Goal: Task Accomplishment & Management: Complete application form

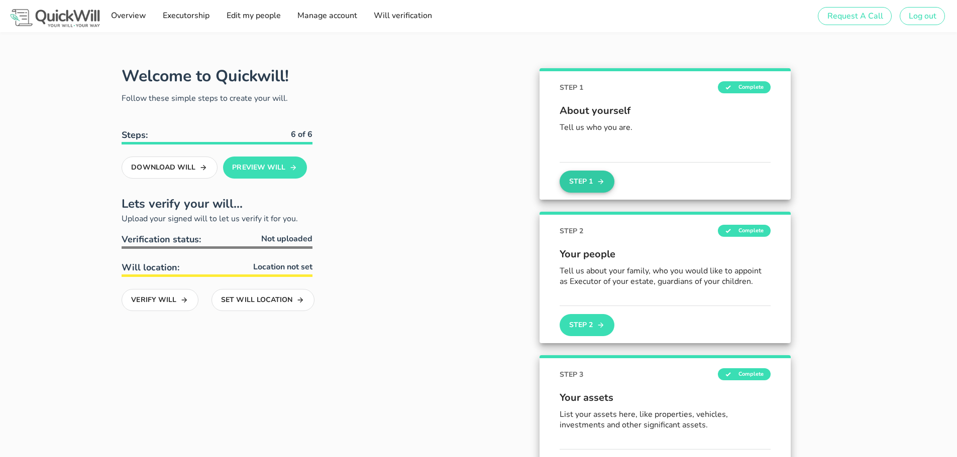
click at [588, 180] on button "Step 1" at bounding box center [586, 182] width 54 height 22
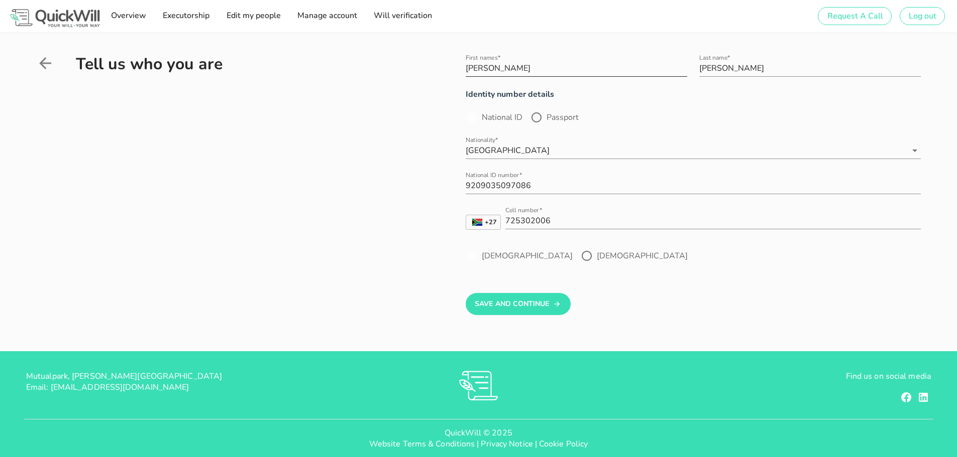
click at [485, 67] on input "[PERSON_NAME]" at bounding box center [575, 68] width 221 height 16
type input "[PERSON_NAME]"
click at [525, 307] on button "Save And Continue" at bounding box center [517, 304] width 105 height 22
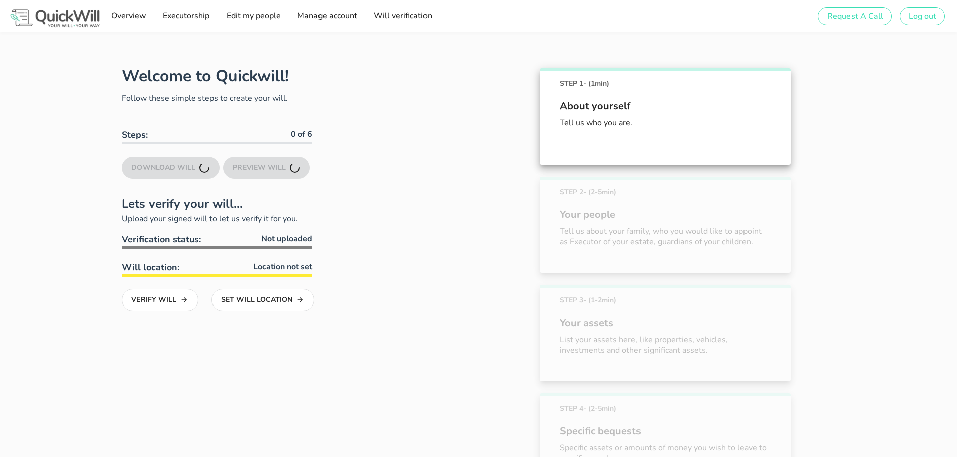
scroll to position [56, 0]
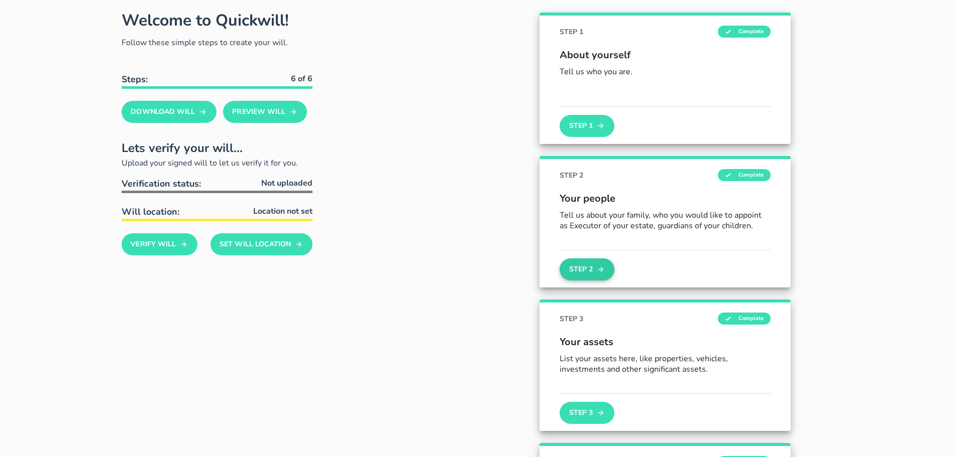
click at [576, 272] on button "Step 2" at bounding box center [586, 270] width 54 height 22
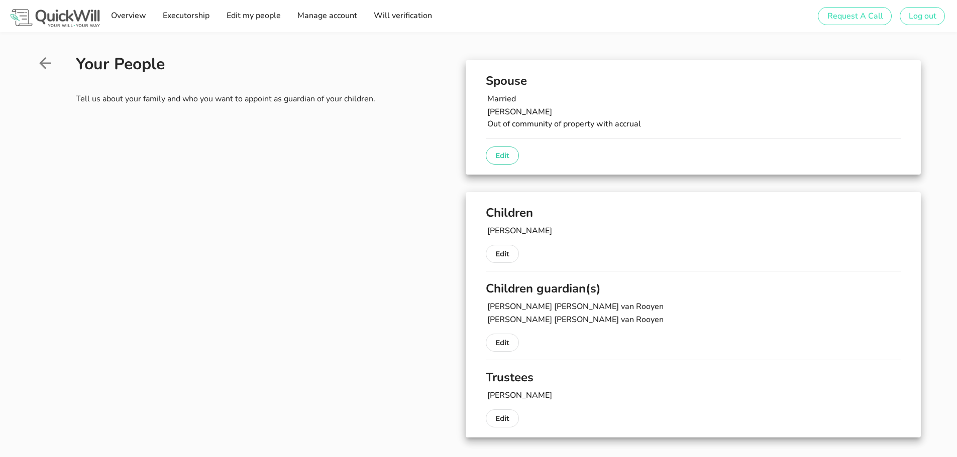
click at [499, 159] on p "Edit" at bounding box center [502, 156] width 14 height 12
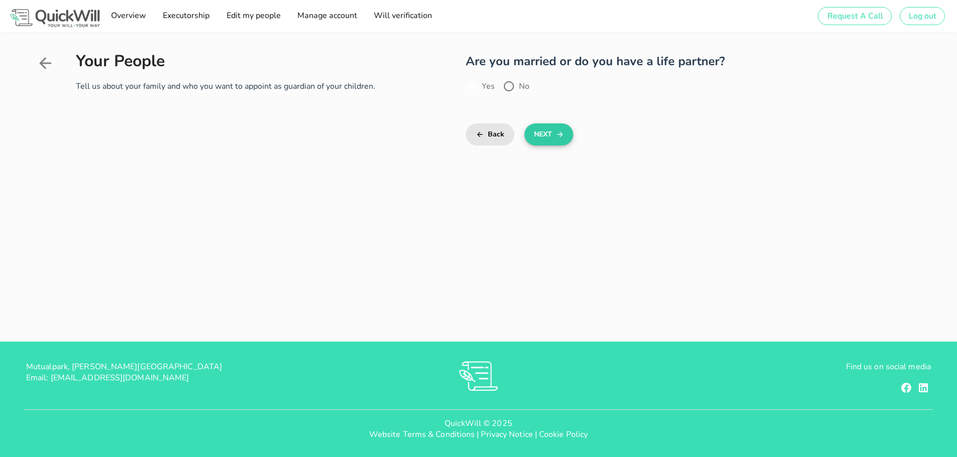
click at [540, 139] on button "Next" at bounding box center [548, 135] width 49 height 22
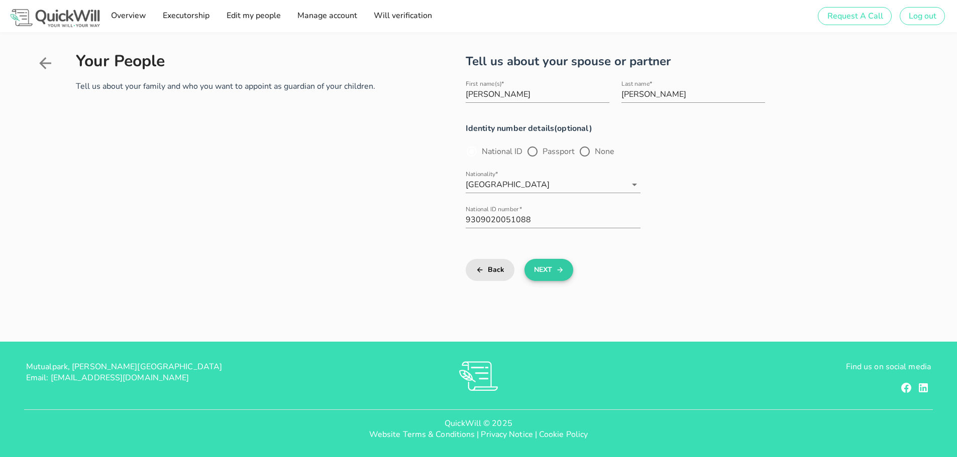
click at [546, 272] on button "Next" at bounding box center [548, 270] width 49 height 22
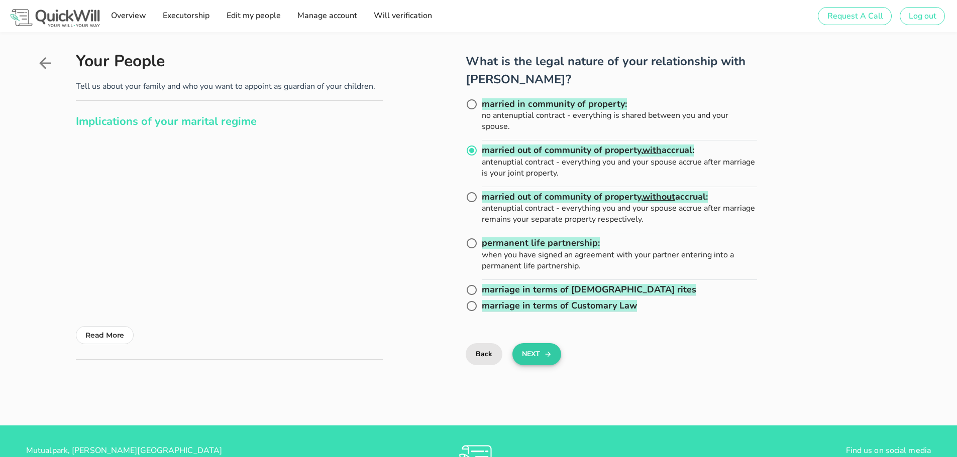
click at [544, 356] on icon "submit" at bounding box center [548, 354] width 8 height 12
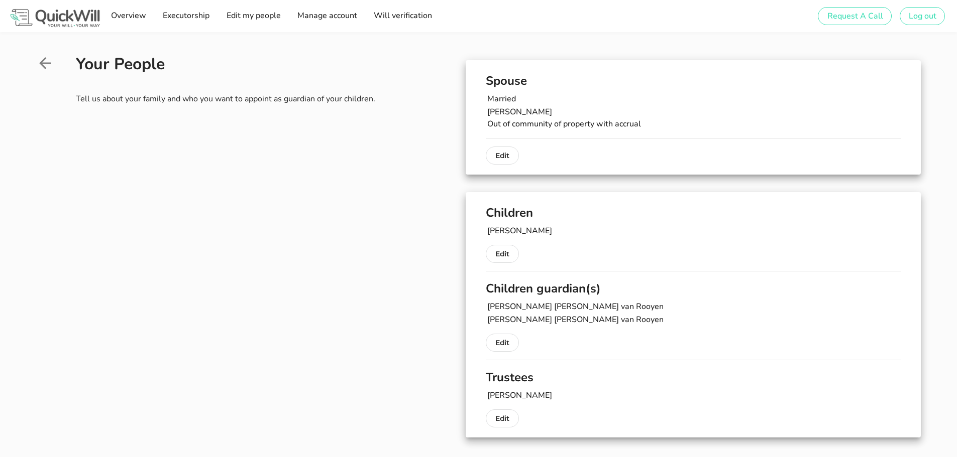
scroll to position [48, 0]
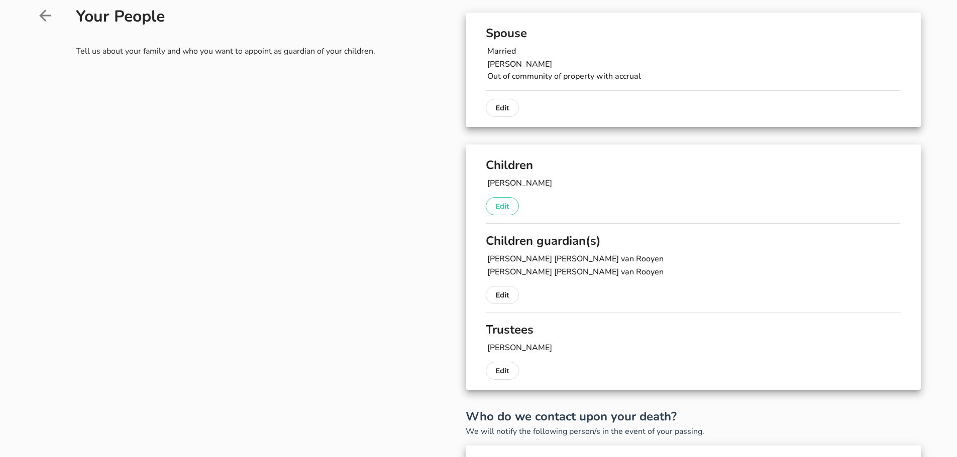
click at [494, 208] on button "Edit" at bounding box center [502, 206] width 33 height 18
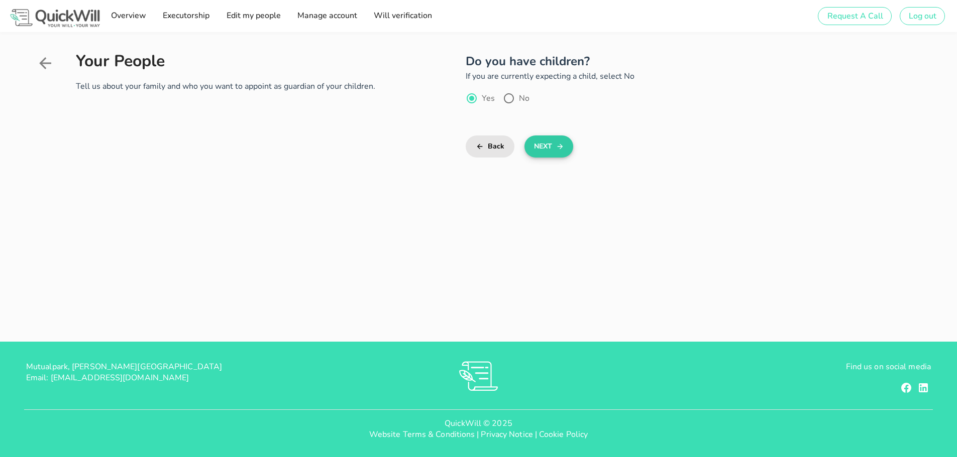
click at [539, 155] on button "Next" at bounding box center [548, 147] width 49 height 22
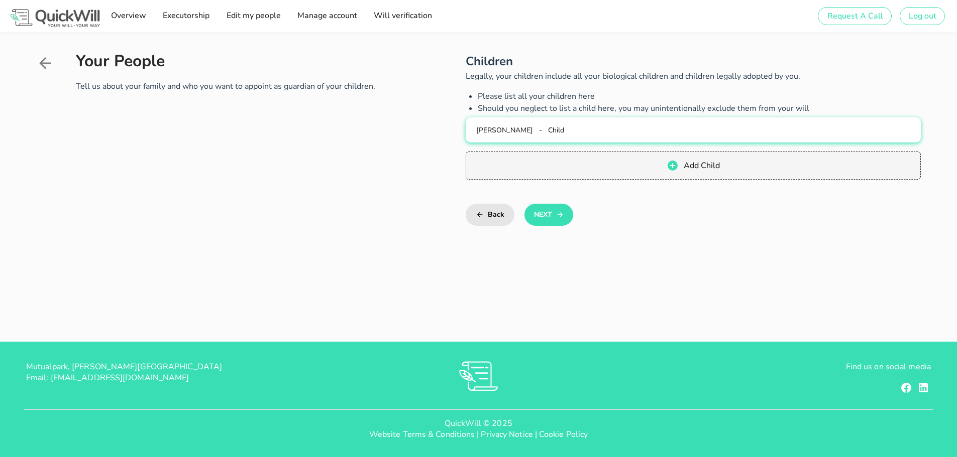
click at [577, 131] on div "[PERSON_NAME] - Child" at bounding box center [692, 131] width 439 height 10
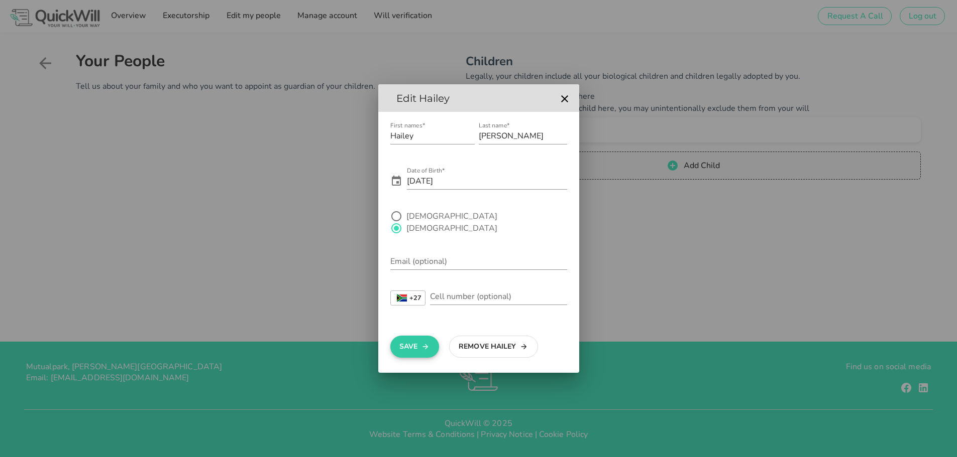
click at [424, 341] on icon "button" at bounding box center [425, 347] width 8 height 12
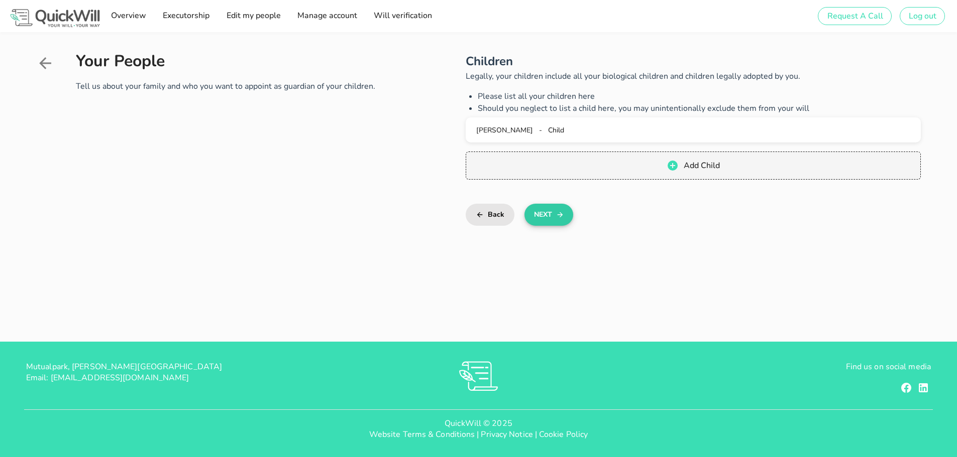
click at [547, 210] on button "Next" at bounding box center [548, 215] width 49 height 22
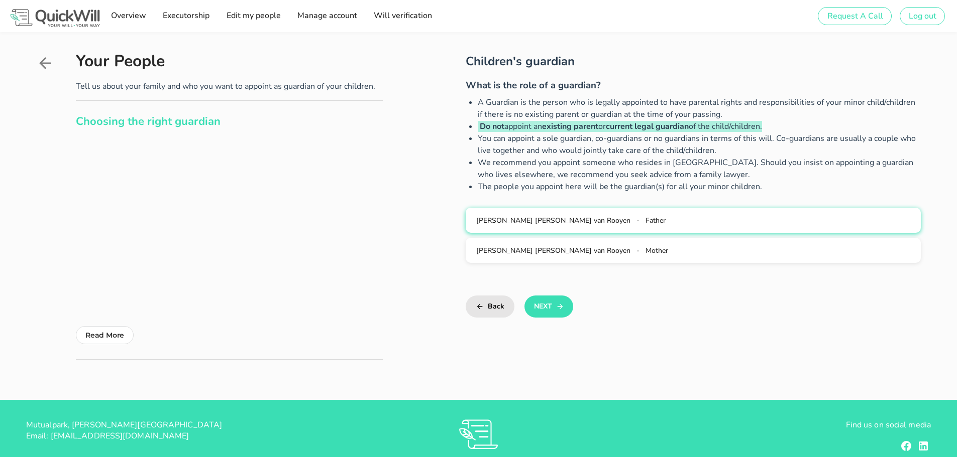
click at [645, 221] on span "Father" at bounding box center [655, 221] width 20 height 10
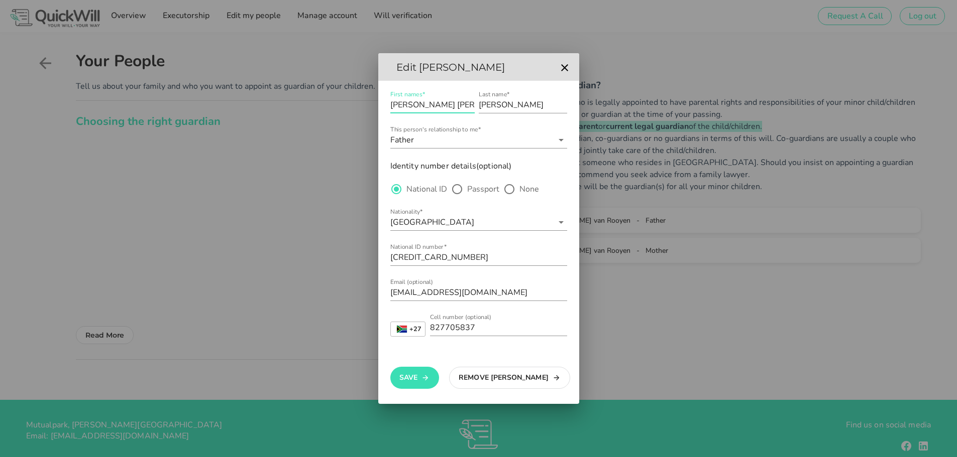
click at [410, 105] on input "[PERSON_NAME] [PERSON_NAME]" at bounding box center [432, 105] width 84 height 16
type input "[PERSON_NAME] [PERSON_NAME]"
click at [414, 385] on button "Save" at bounding box center [414, 378] width 49 height 22
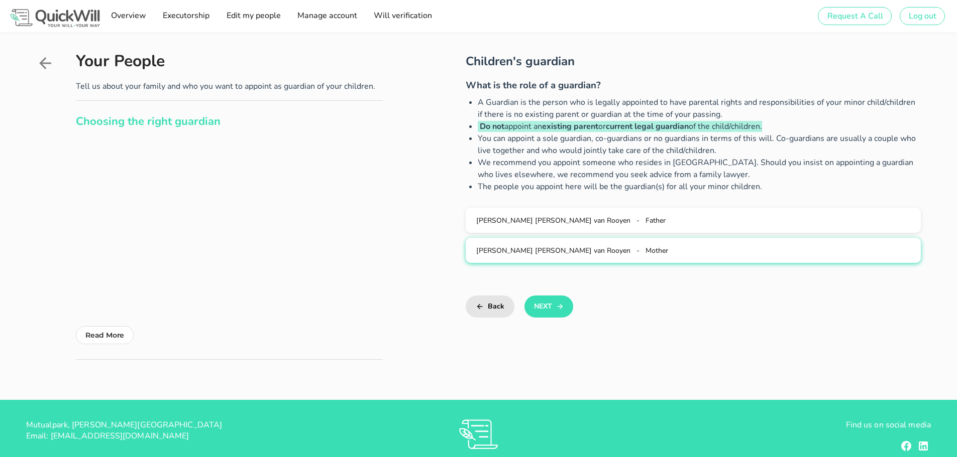
click at [636, 253] on span "-" at bounding box center [637, 251] width 3 height 10
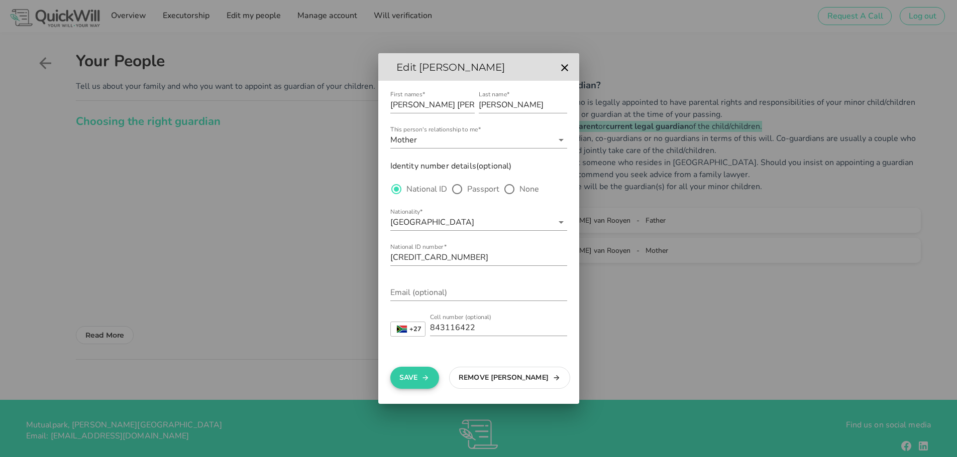
click at [412, 378] on button "Save" at bounding box center [414, 378] width 49 height 22
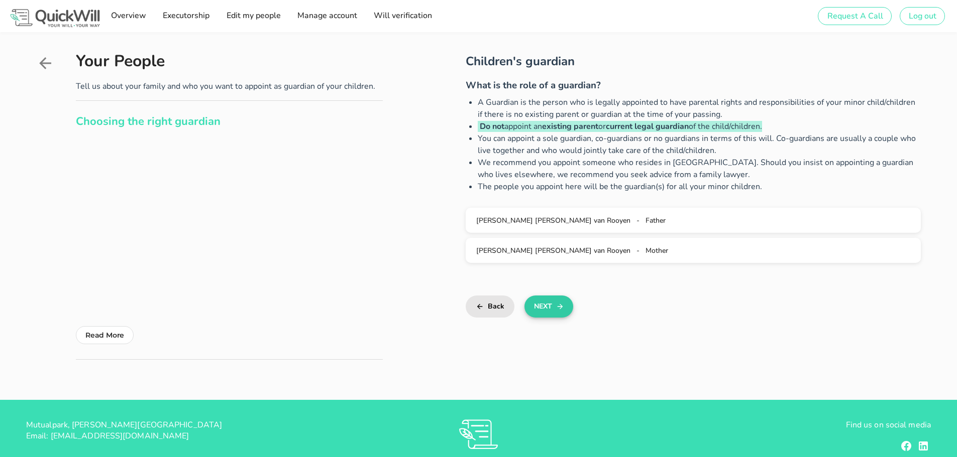
click at [540, 309] on button "Next" at bounding box center [548, 307] width 49 height 22
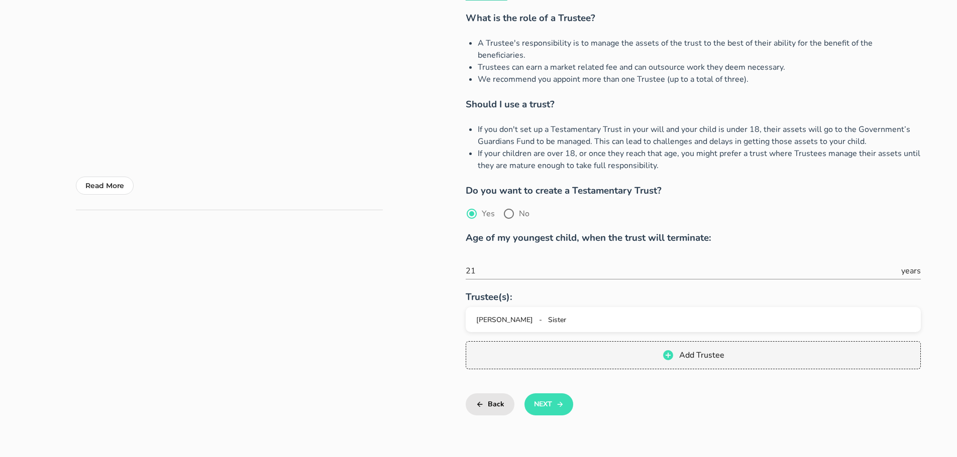
scroll to position [151, 0]
click at [592, 314] on div "[PERSON_NAME] - Sister" at bounding box center [692, 319] width 439 height 10
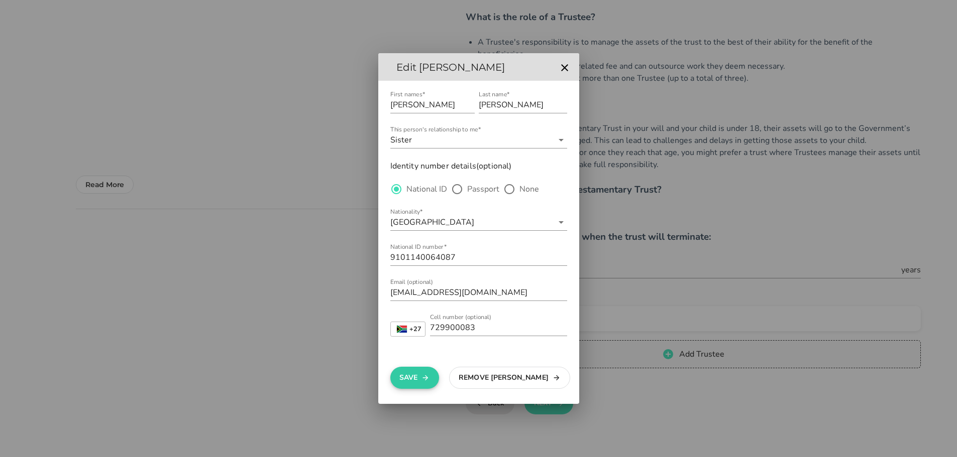
click at [423, 378] on icon "button" at bounding box center [425, 378] width 8 height 12
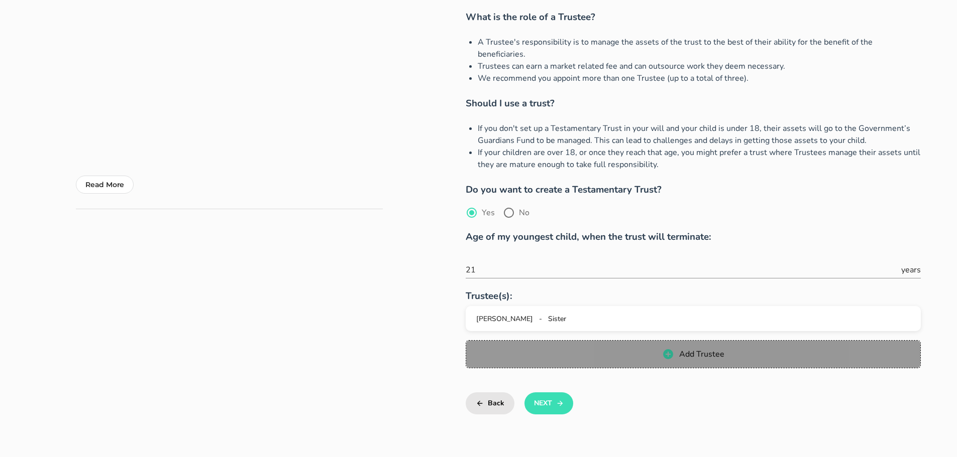
click at [669, 349] on icon "button" at bounding box center [668, 354] width 10 height 10
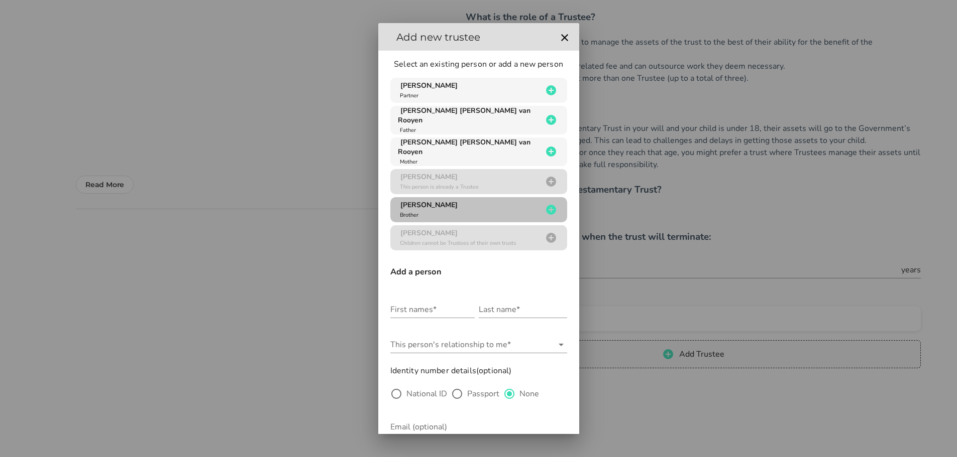
click at [546, 205] on icon "button" at bounding box center [551, 210] width 10 height 10
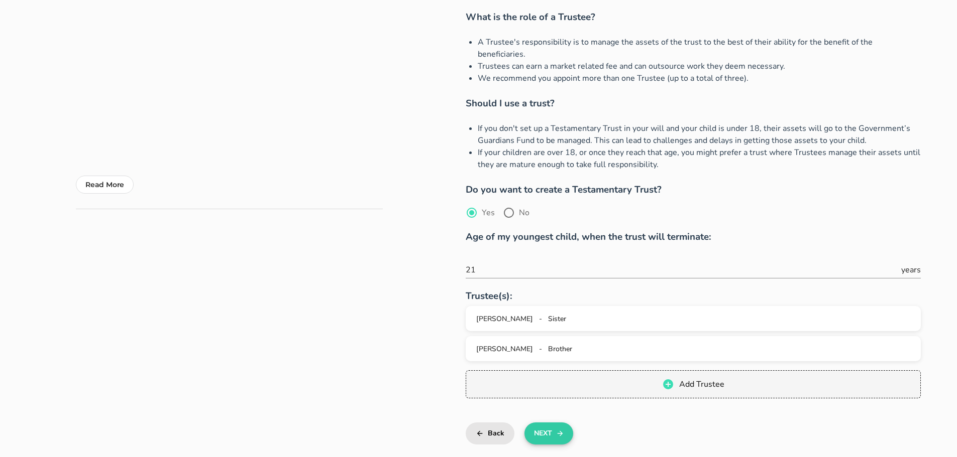
click at [544, 423] on button "Next" at bounding box center [548, 434] width 49 height 22
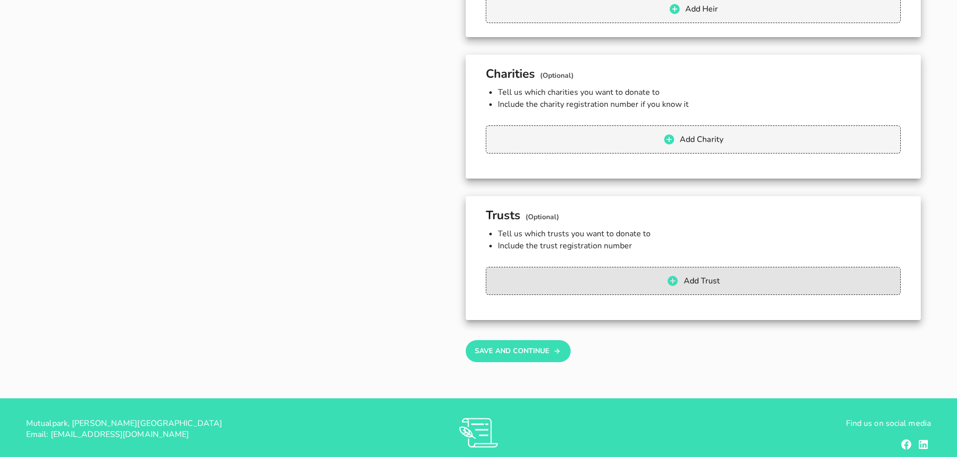
scroll to position [1134, 0]
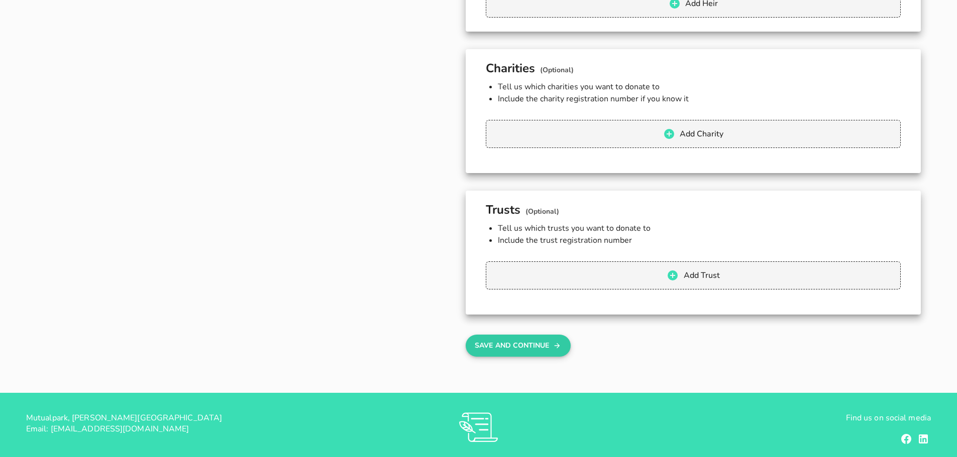
click at [510, 345] on button "Save And Continue" at bounding box center [517, 346] width 105 height 22
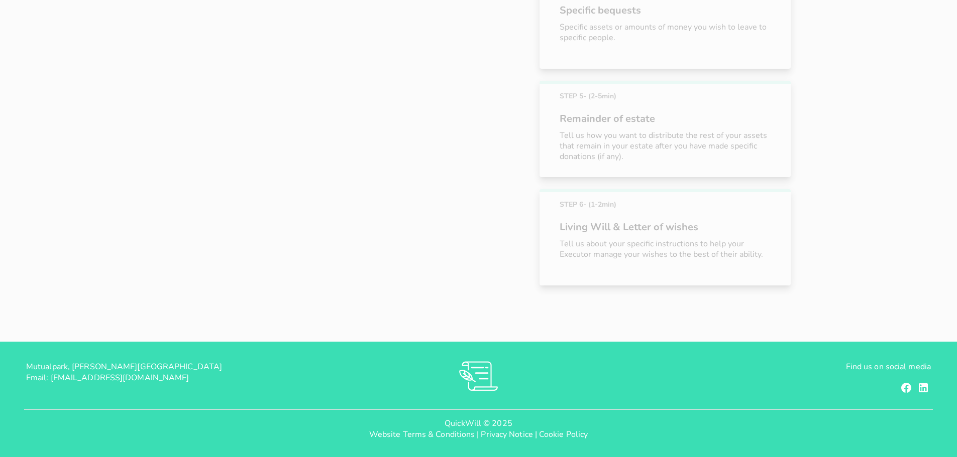
scroll to position [164, 0]
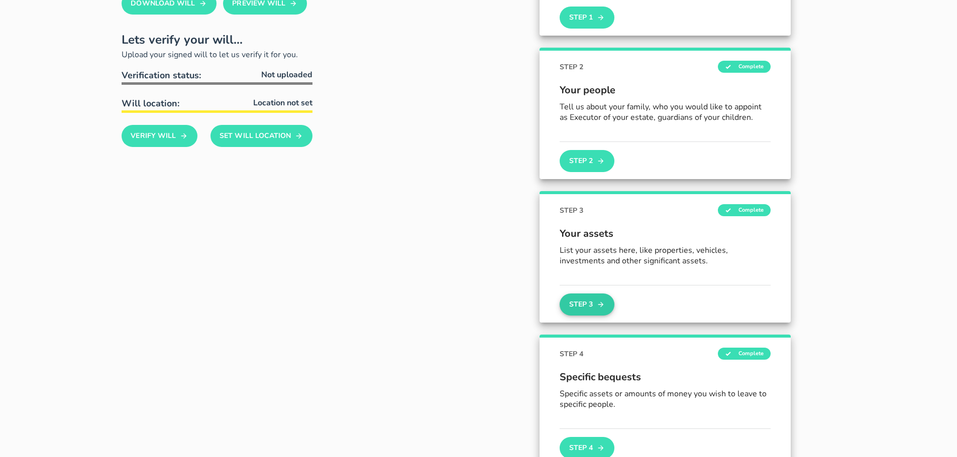
click at [576, 306] on button "Step 3" at bounding box center [586, 305] width 54 height 22
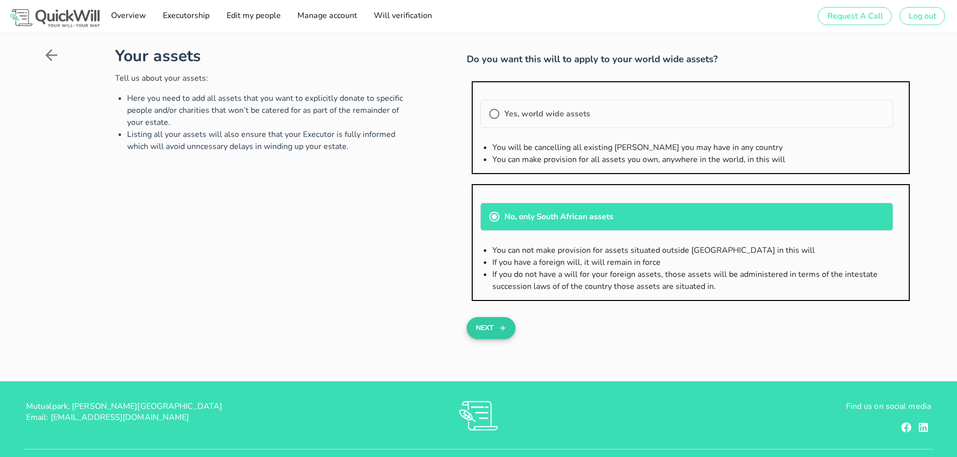
click at [485, 328] on button "Next" at bounding box center [490, 328] width 49 height 22
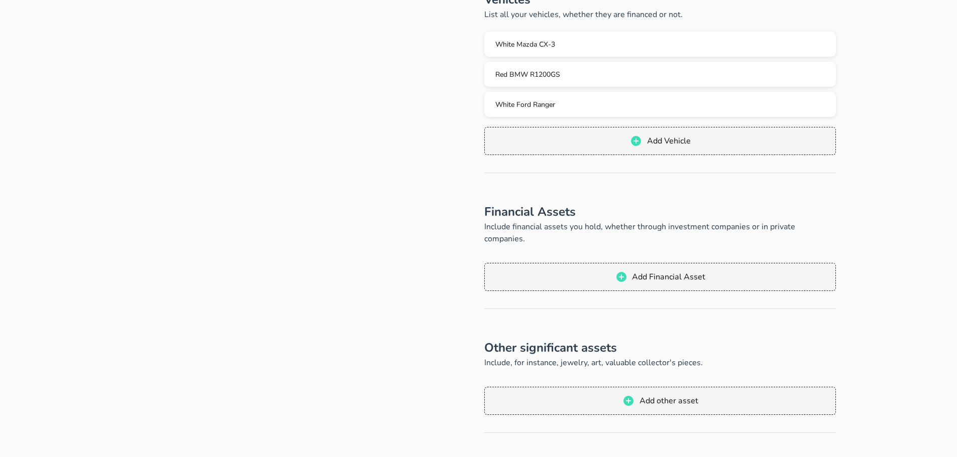
scroll to position [301, 0]
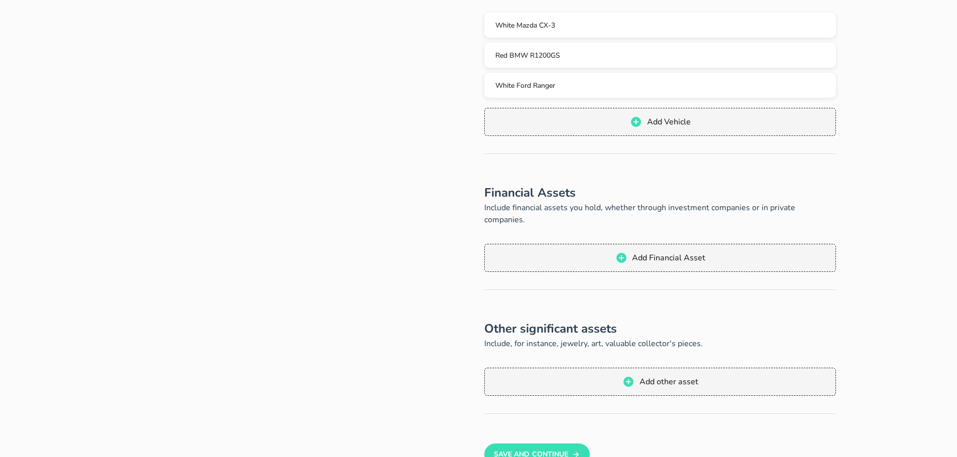
drag, startPoint x: 447, startPoint y: 290, endPoint x: 392, endPoint y: 307, distance: 58.0
click at [392, 307] on div "Your assets Tell us about your assets: Here you need to add all assets that you…" at bounding box center [260, 107] width 291 height 729
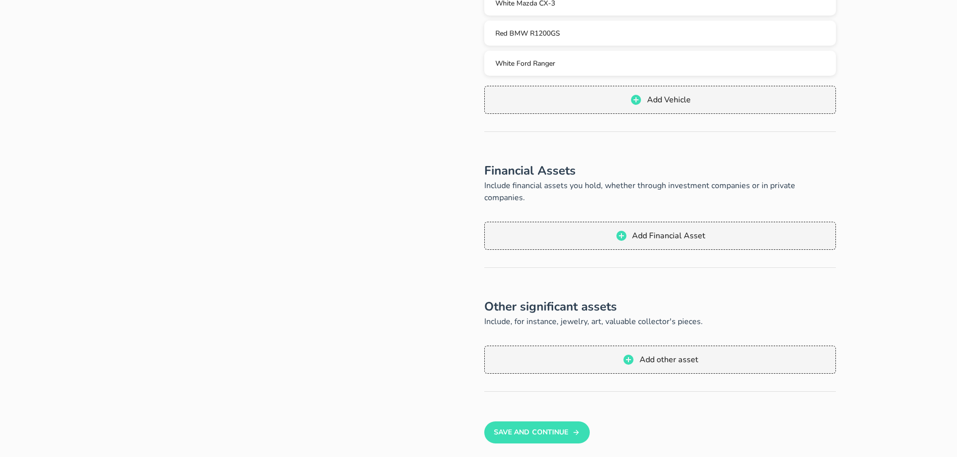
scroll to position [351, 0]
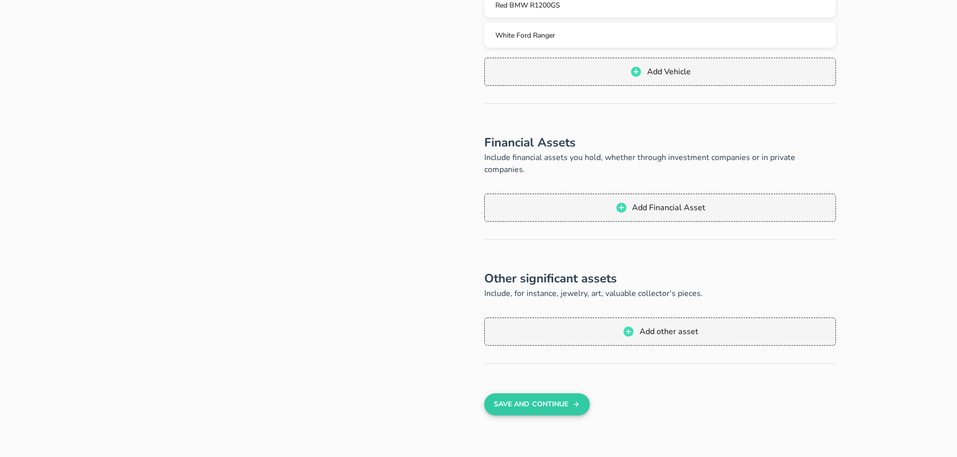
click at [550, 394] on button "Save And Continue" at bounding box center [536, 405] width 105 height 22
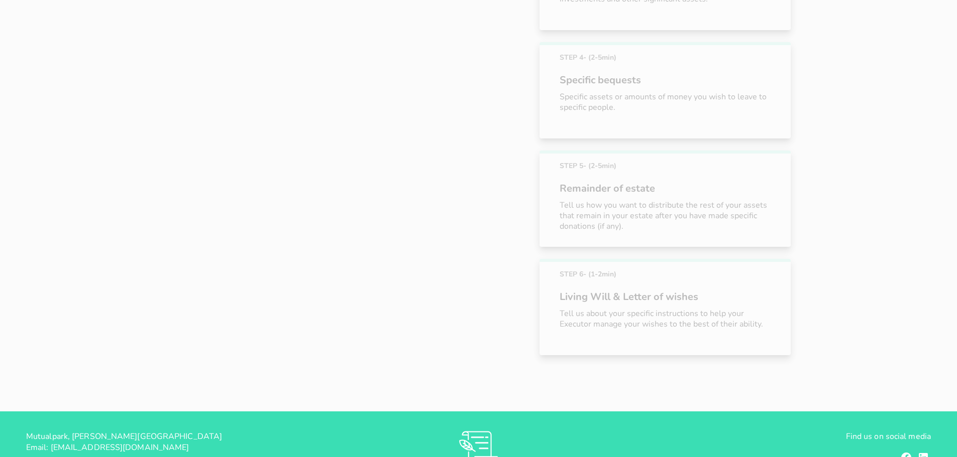
scroll to position [273, 0]
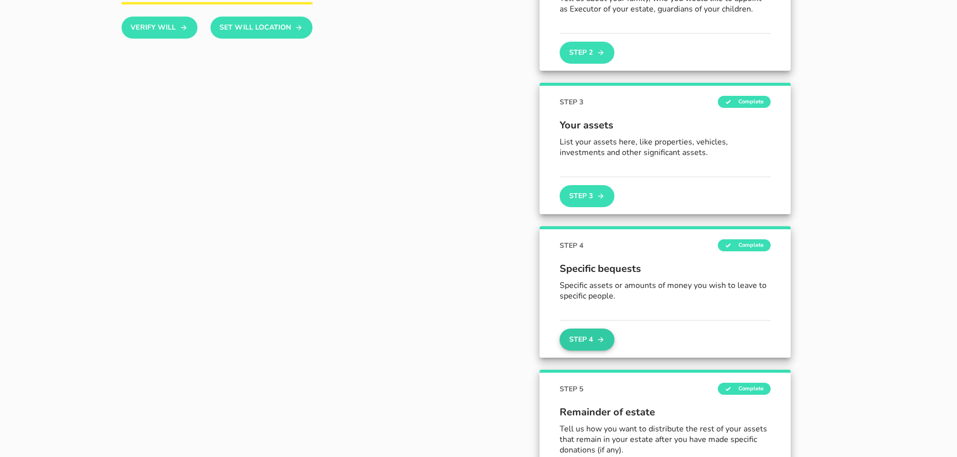
click at [592, 338] on button "Step 4" at bounding box center [586, 340] width 54 height 22
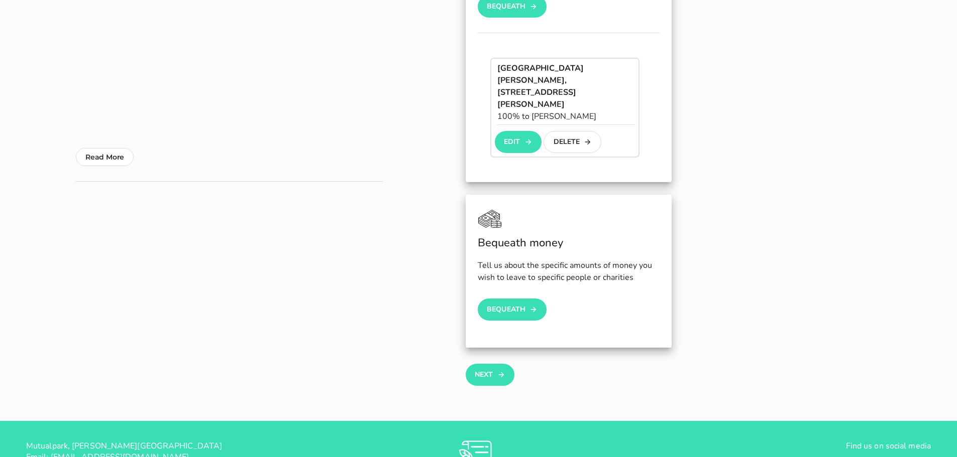
scroll to position [251, 0]
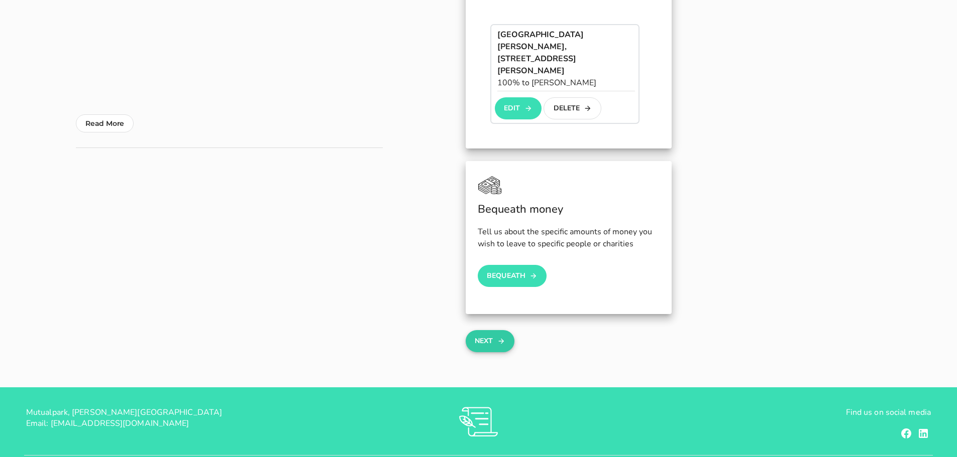
click at [491, 330] on button "Next" at bounding box center [489, 341] width 49 height 22
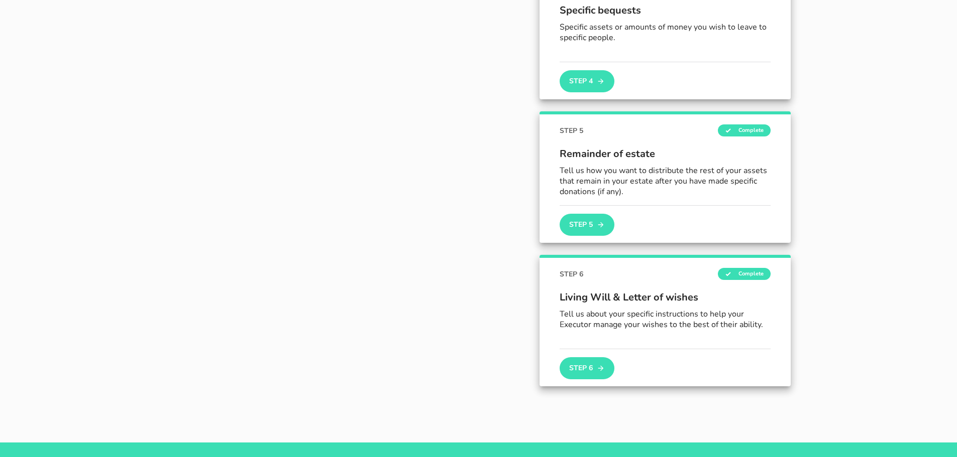
scroll to position [532, 0]
click at [593, 232] on button "Step 5" at bounding box center [586, 224] width 54 height 22
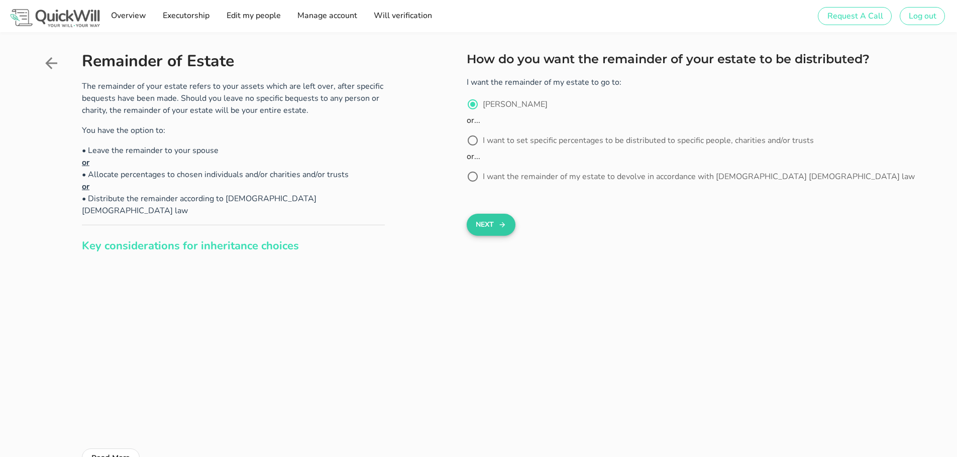
click at [486, 226] on button "Next" at bounding box center [490, 225] width 49 height 22
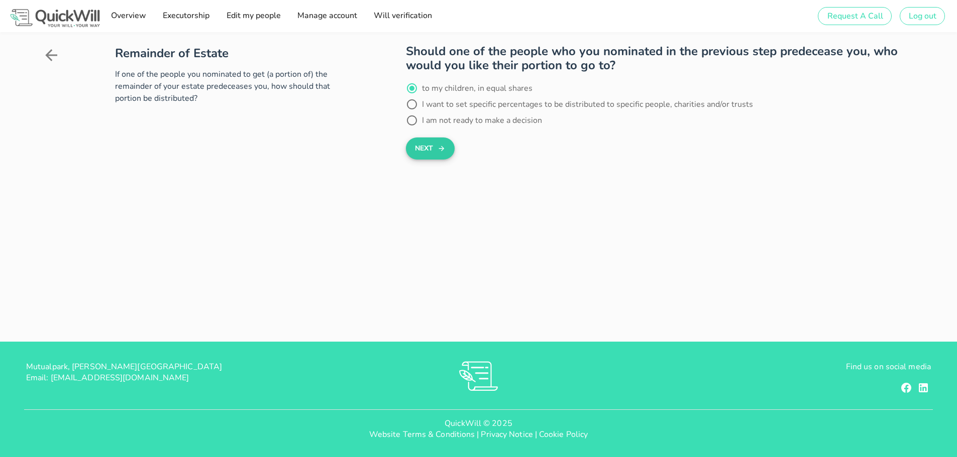
click at [428, 149] on button "Next" at bounding box center [430, 149] width 49 height 22
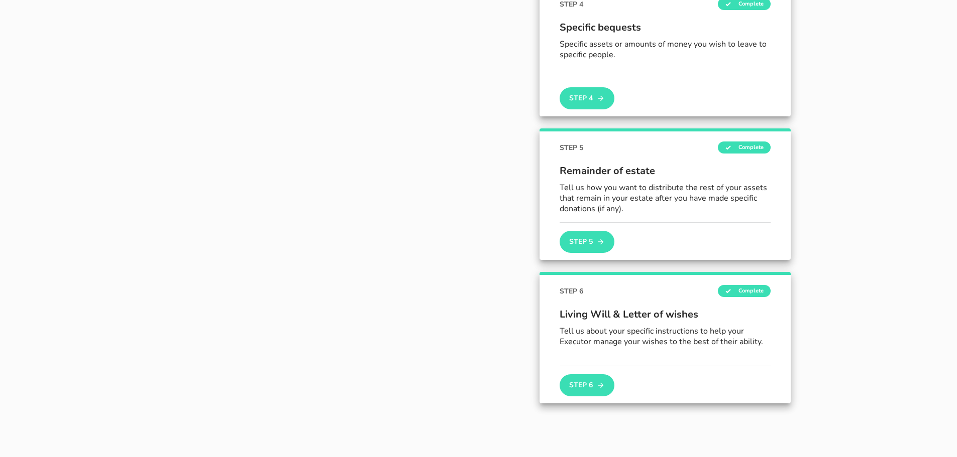
scroll to position [522, 0]
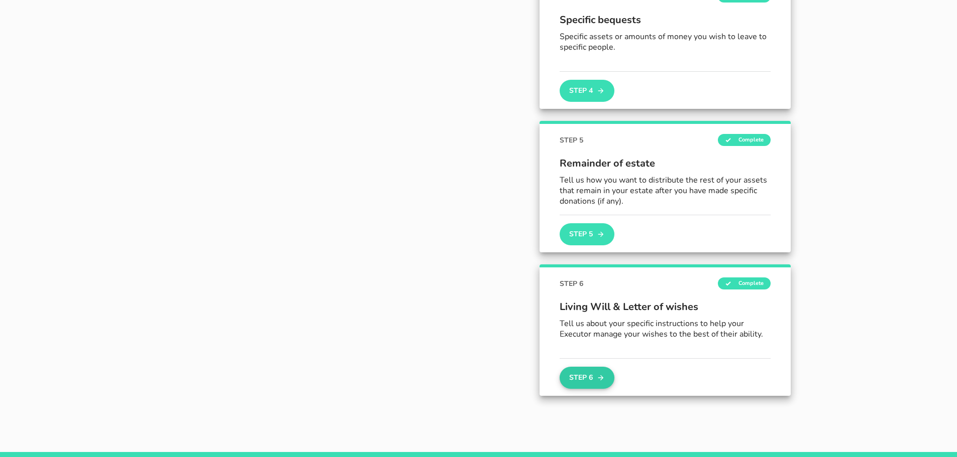
click at [590, 379] on button "Step 6" at bounding box center [586, 378] width 54 height 22
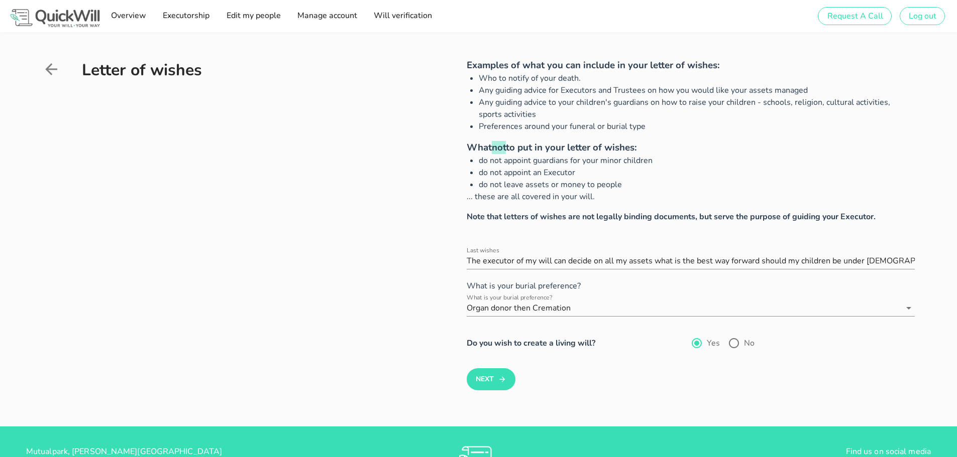
click at [52, 67] on icon at bounding box center [51, 69] width 18 height 18
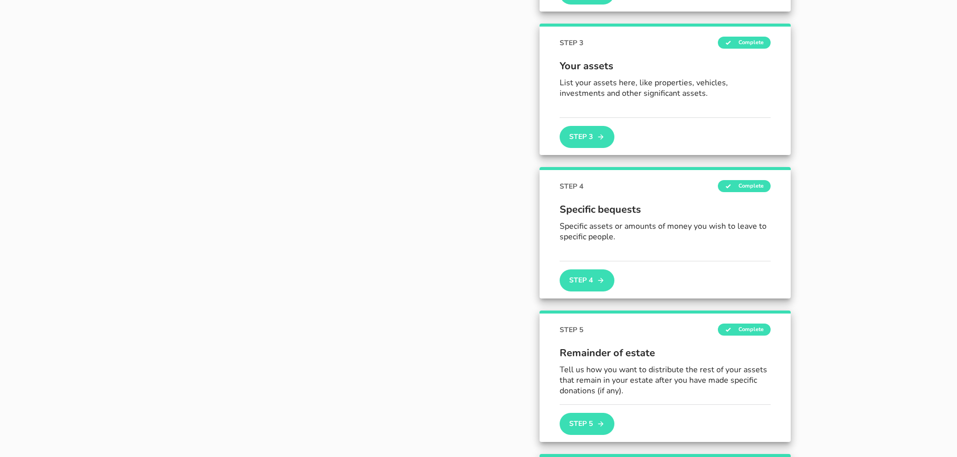
scroll to position [321, 0]
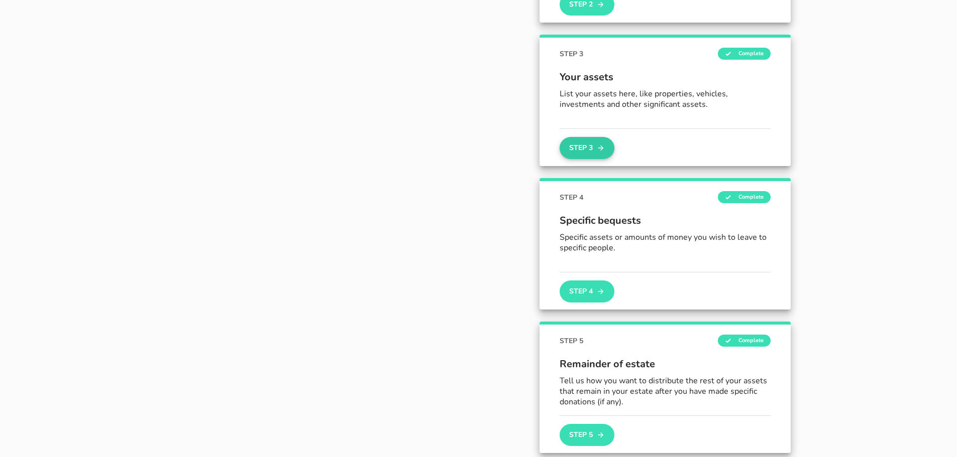
click at [595, 147] on button "Step 3" at bounding box center [586, 148] width 54 height 22
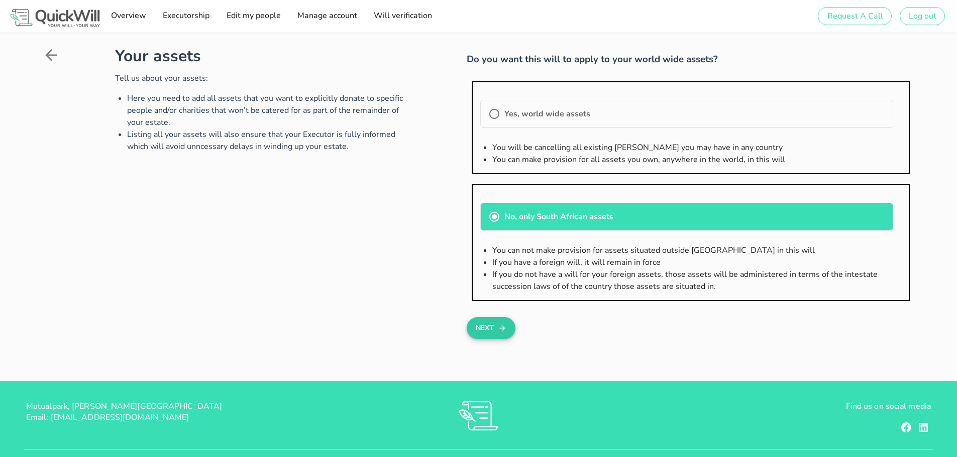
click at [498, 328] on button "Next" at bounding box center [490, 328] width 49 height 22
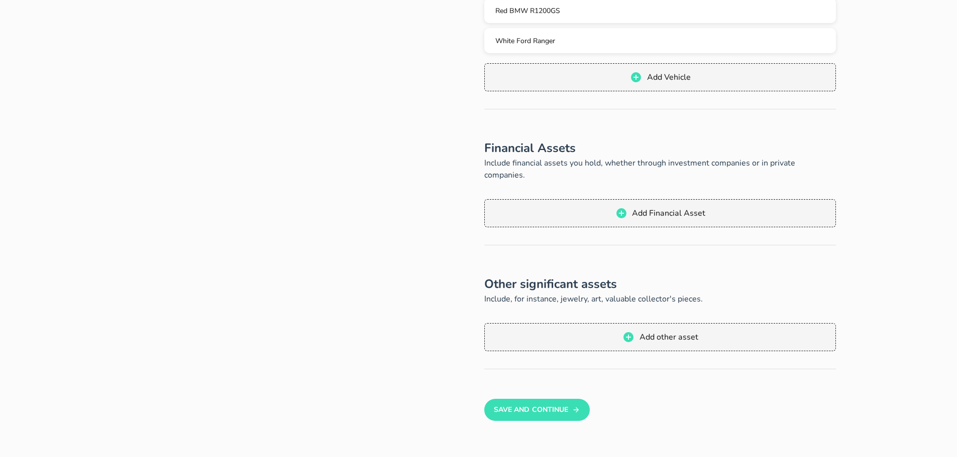
scroll to position [402, 0]
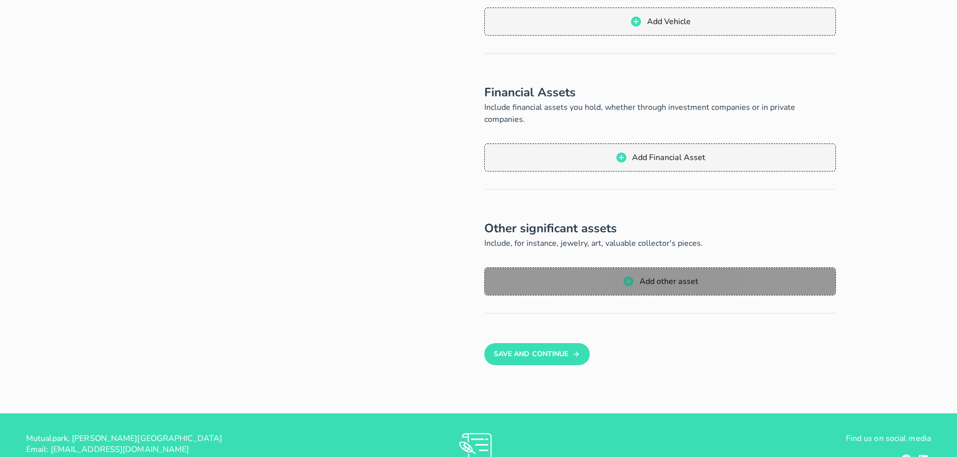
click at [606, 276] on span "Add other asset" at bounding box center [660, 282] width 331 height 12
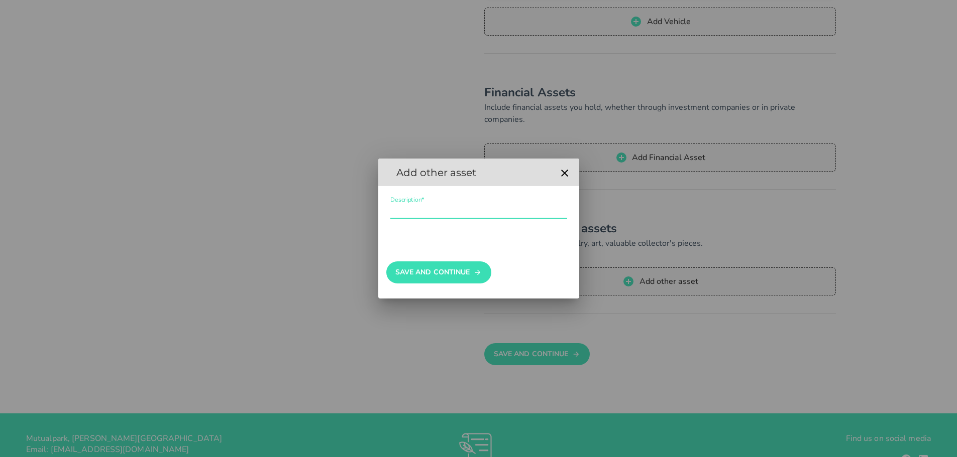
click at [410, 214] on input "Description*" at bounding box center [478, 210] width 177 height 16
click at [439, 213] on input "Description*" at bounding box center [478, 210] width 177 height 16
type input "[PERSON_NAME] .303 British SN:0434"
click at [425, 267] on button "Save And Continue" at bounding box center [438, 273] width 105 height 22
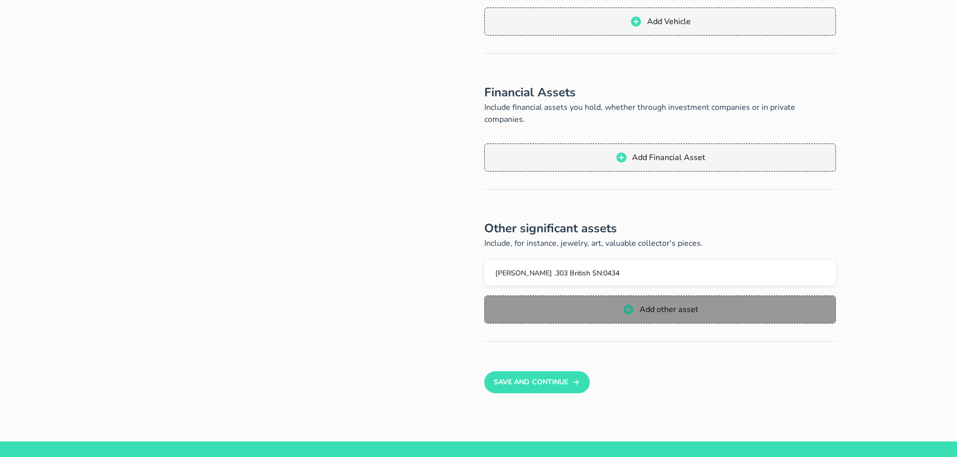
click at [546, 306] on button "Add other asset" at bounding box center [659, 310] width 351 height 28
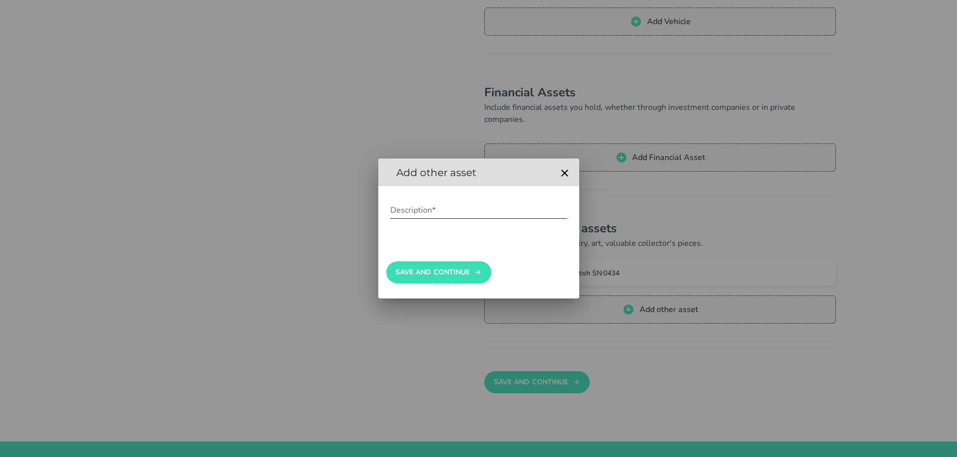
click at [408, 213] on input "Description*" at bounding box center [478, 210] width 177 height 16
drag, startPoint x: 490, startPoint y: 167, endPoint x: 476, endPoint y: 167, distance: 13.6
click at [476, 167] on h2 "Add other asset" at bounding box center [470, 173] width 169 height 16
click at [460, 209] on input "Description*" at bounding box center [478, 210] width 177 height 16
click at [441, 209] on input "Description*" at bounding box center [478, 210] width 177 height 16
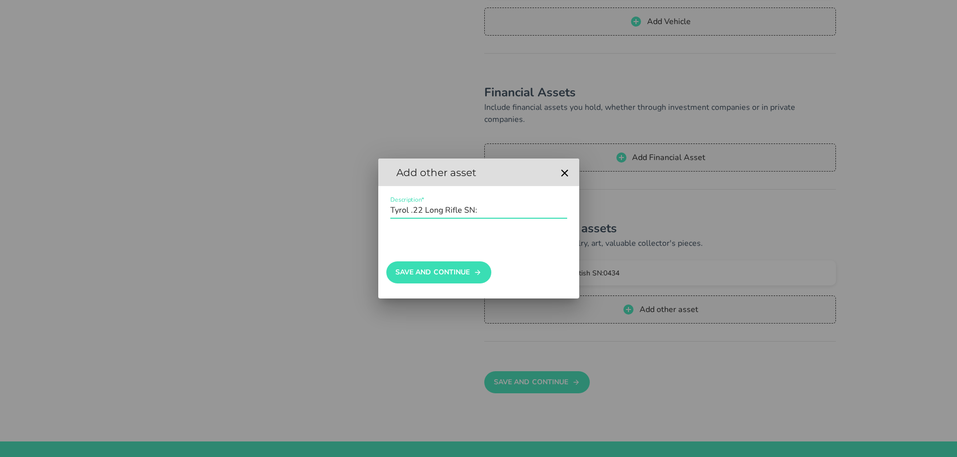
click at [483, 212] on input "Description*" at bounding box center [478, 210] width 177 height 16
click at [508, 209] on input "Description*" at bounding box center [478, 210] width 177 height 16
click at [422, 276] on button "Save And Continue" at bounding box center [438, 273] width 105 height 22
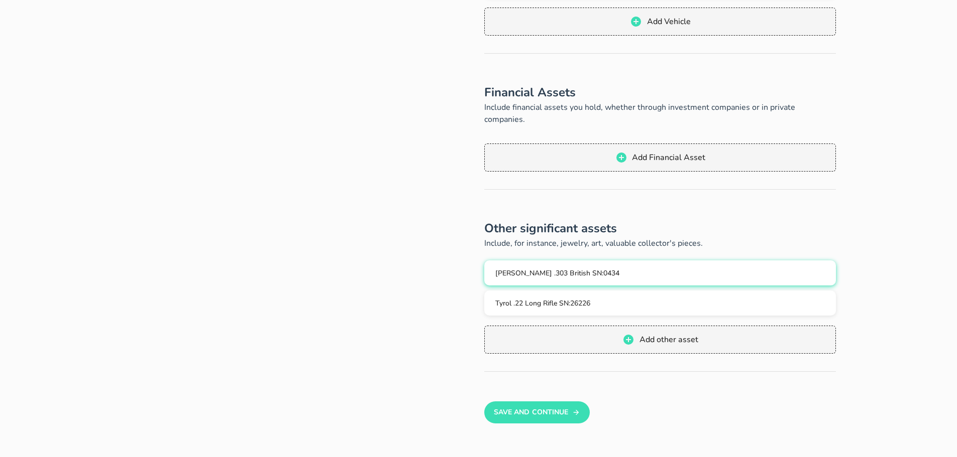
click at [562, 269] on span "[PERSON_NAME] .303 British SN:0434" at bounding box center [557, 274] width 124 height 10
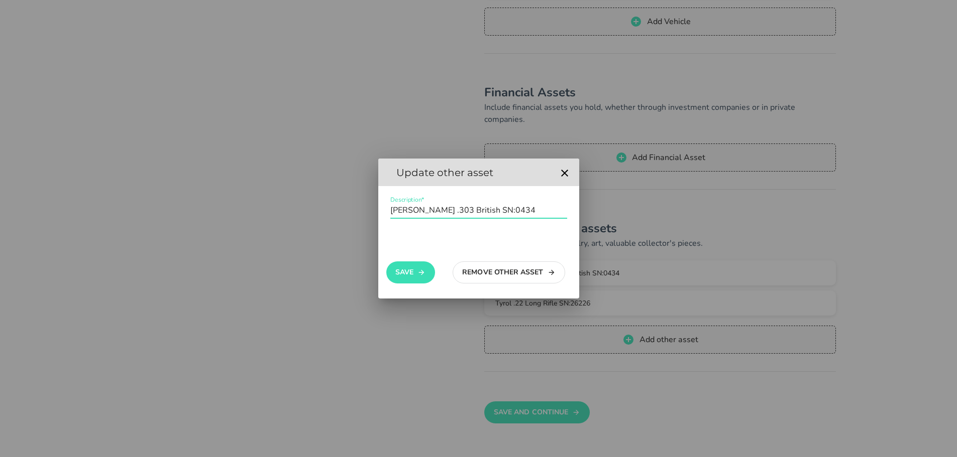
click at [429, 209] on input "Description*" at bounding box center [478, 210] width 177 height 16
click at [424, 275] on icon "button" at bounding box center [421, 273] width 8 height 12
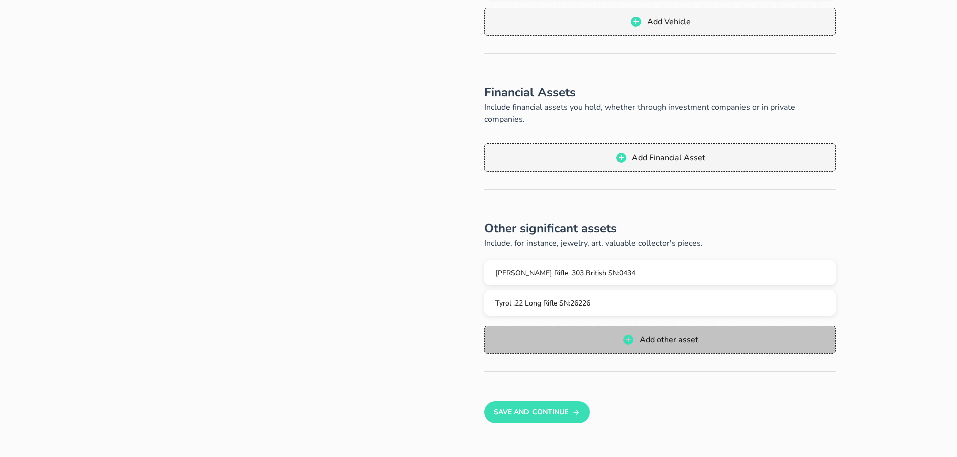
click at [590, 334] on span "Add other asset" at bounding box center [660, 340] width 331 height 12
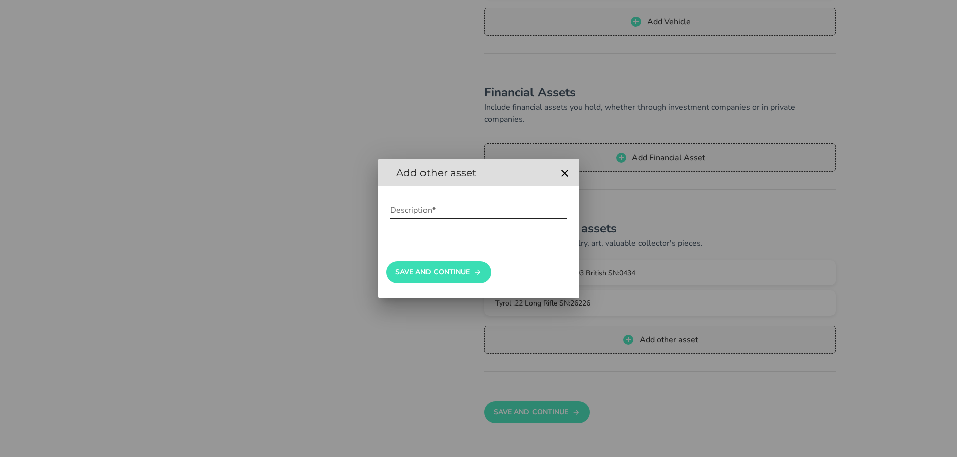
click at [451, 212] on input "Description*" at bounding box center [478, 210] width 177 height 16
click at [470, 211] on input "Description*" at bounding box center [478, 210] width 177 height 16
type input "Family heirlooms (wooden boer war chest)"
click at [466, 270] on button "Save And Continue" at bounding box center [438, 273] width 105 height 22
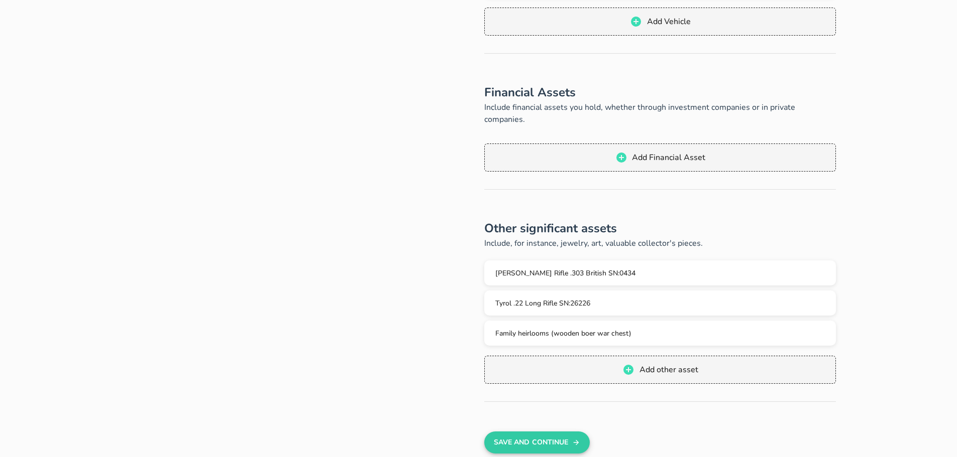
click at [535, 432] on button "Save And Continue" at bounding box center [536, 443] width 105 height 22
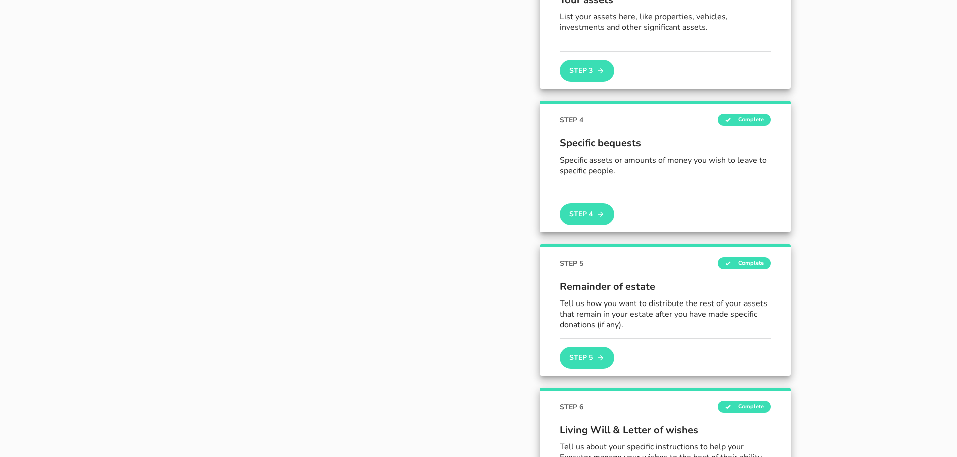
scroll to position [524, 0]
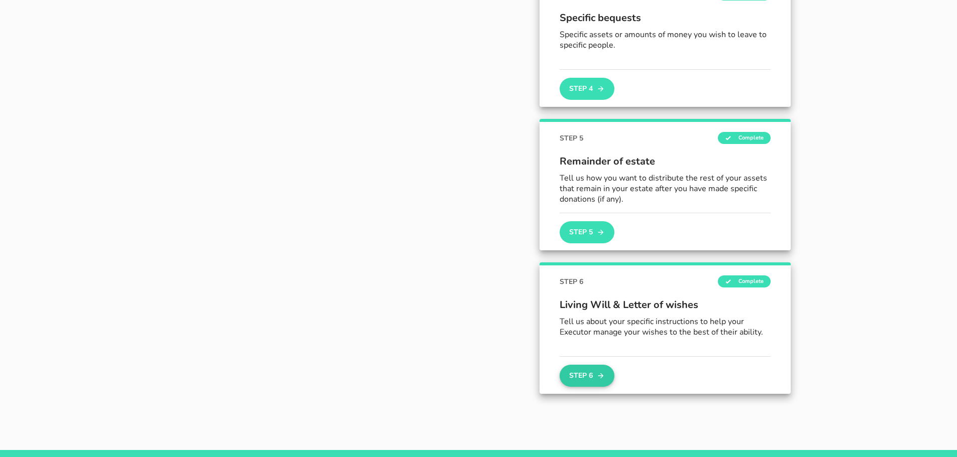
click at [595, 380] on button "Step 6" at bounding box center [586, 376] width 54 height 22
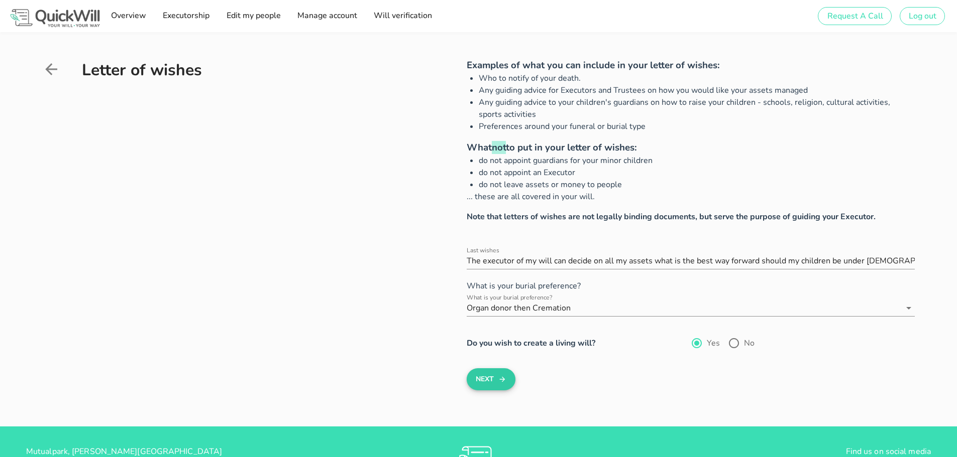
click at [499, 381] on icon "submit" at bounding box center [502, 380] width 8 height 12
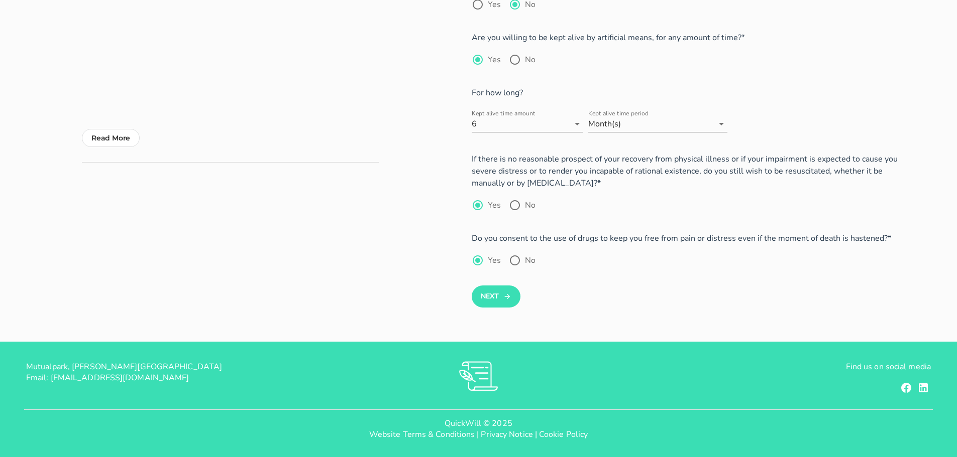
scroll to position [131, 0]
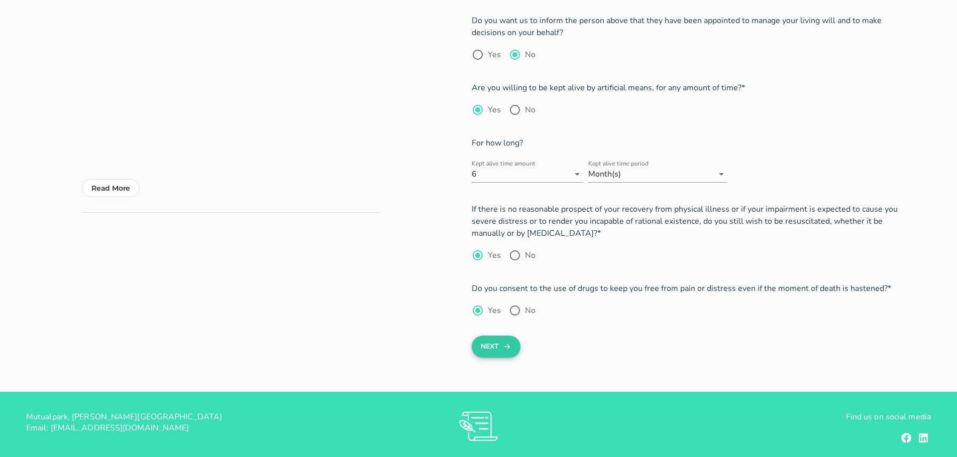
click at [498, 347] on button "Next" at bounding box center [495, 347] width 49 height 22
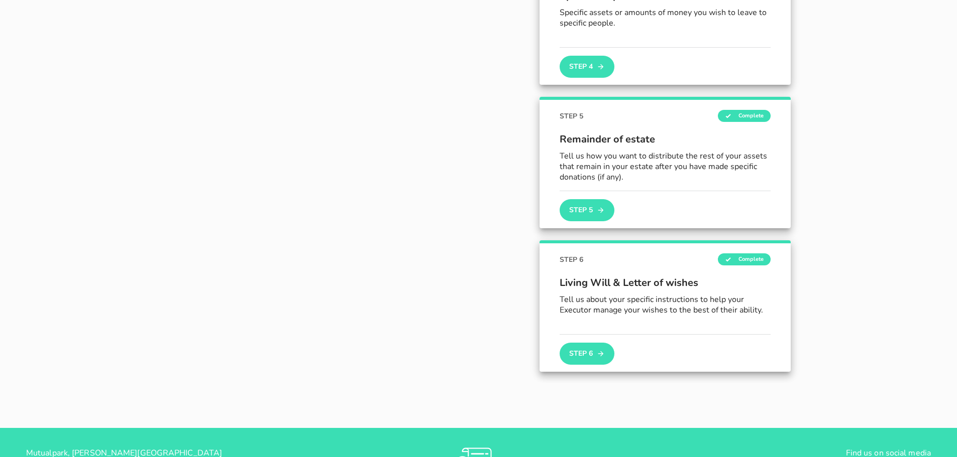
scroll to position [572, 0]
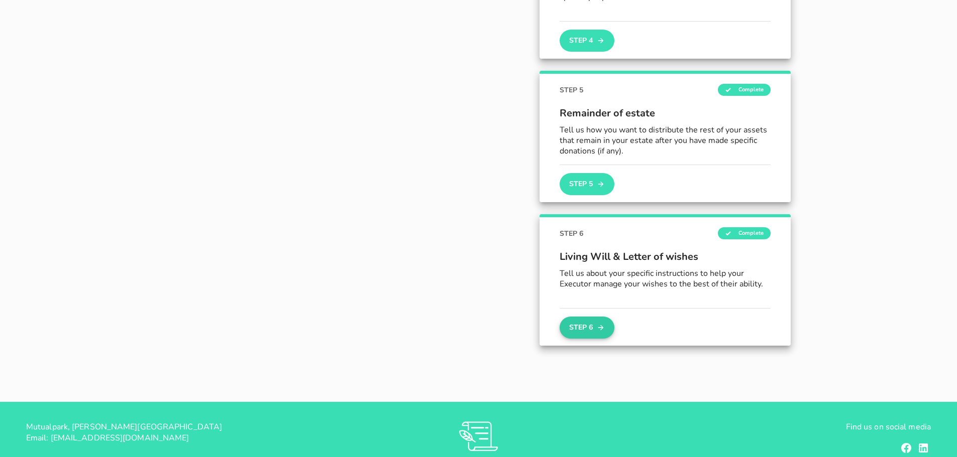
click at [570, 329] on button "Step 6" at bounding box center [586, 328] width 54 height 22
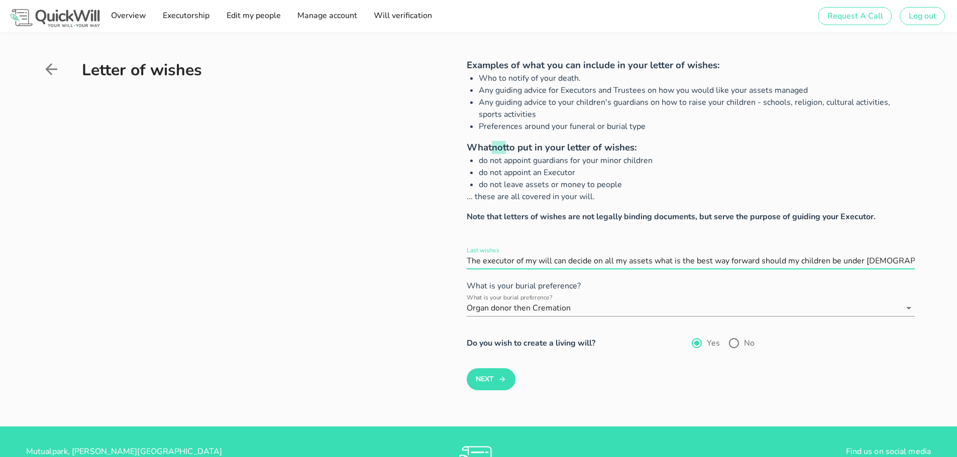
scroll to position [1, 0]
drag, startPoint x: 467, startPoint y: 262, endPoint x: 932, endPoint y: 268, distance: 465.0
click at [932, 268] on div "Letter of wishes Examples of what you can include in your letter of wishes: Who…" at bounding box center [478, 229] width 957 height 395
click at [643, 260] on input "Last wishes" at bounding box center [690, 261] width 448 height 16
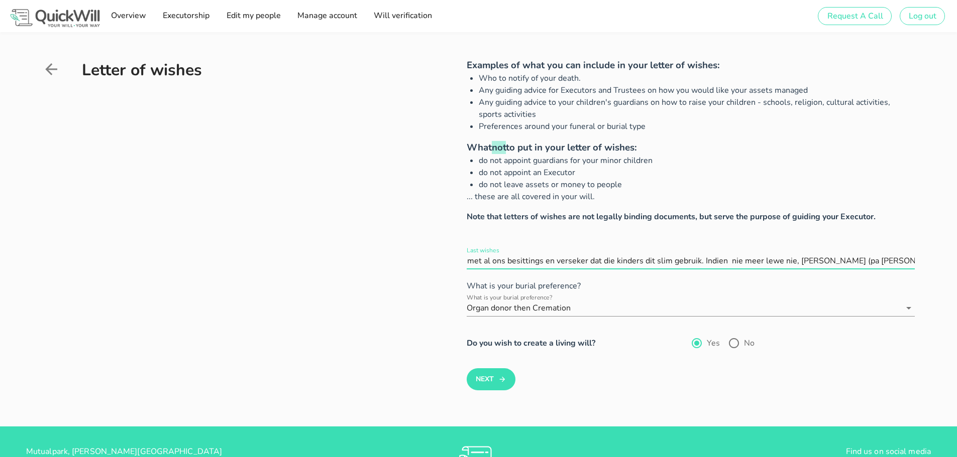
scroll to position [0, 654]
click at [897, 259] on input "Last wishes" at bounding box center [690, 261] width 448 height 16
type input "Ek het geen spesifieke wense. Ek glo en vertrou julle [PERSON_NAME] na ons kind…"
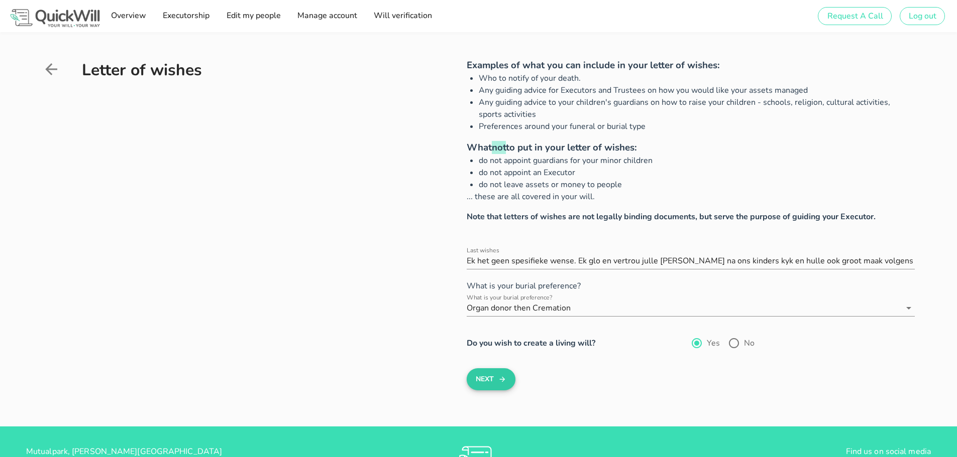
click at [497, 382] on button "Next" at bounding box center [490, 380] width 49 height 22
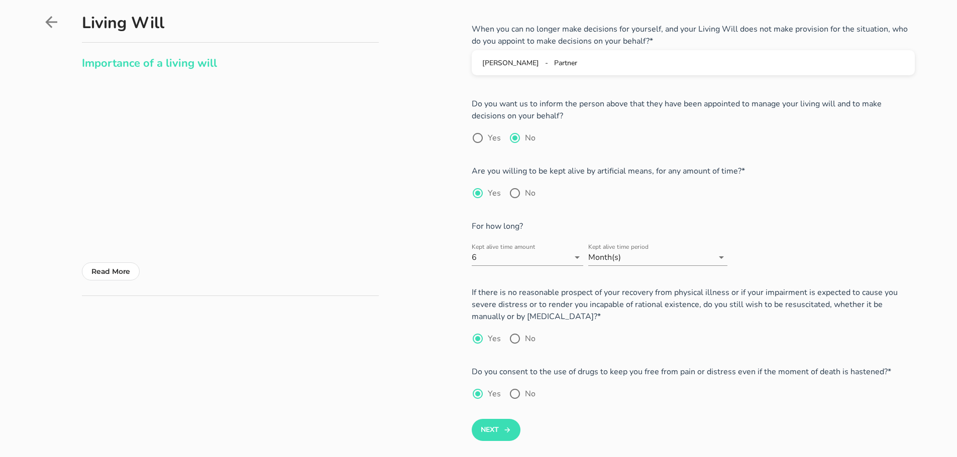
scroll to position [151, 0]
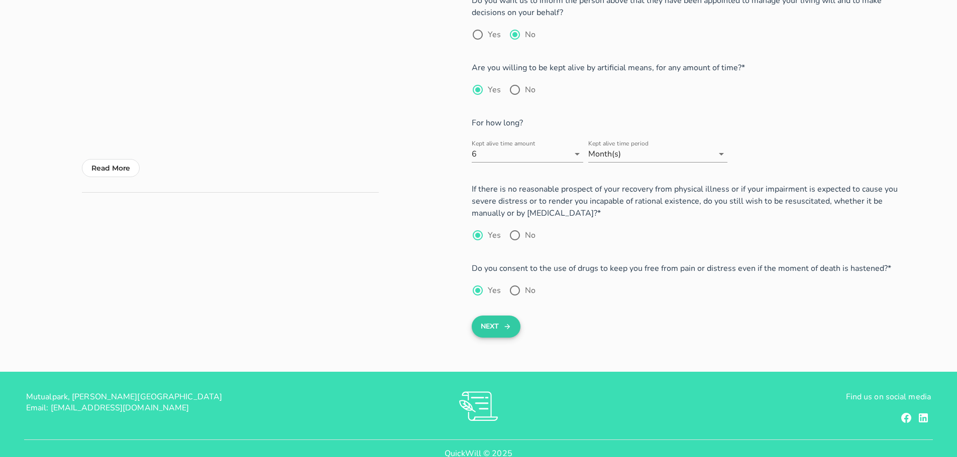
click at [493, 329] on button "Next" at bounding box center [495, 327] width 49 height 22
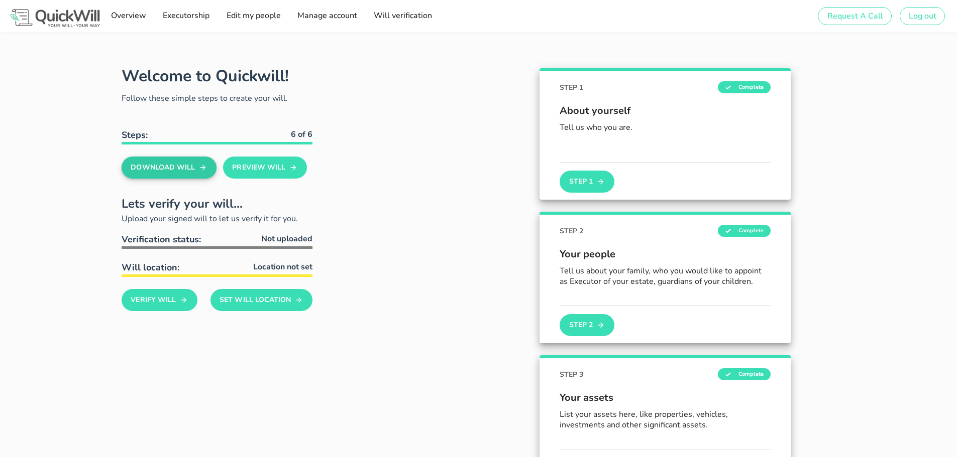
click at [185, 174] on button "Download Will" at bounding box center [169, 168] width 95 height 22
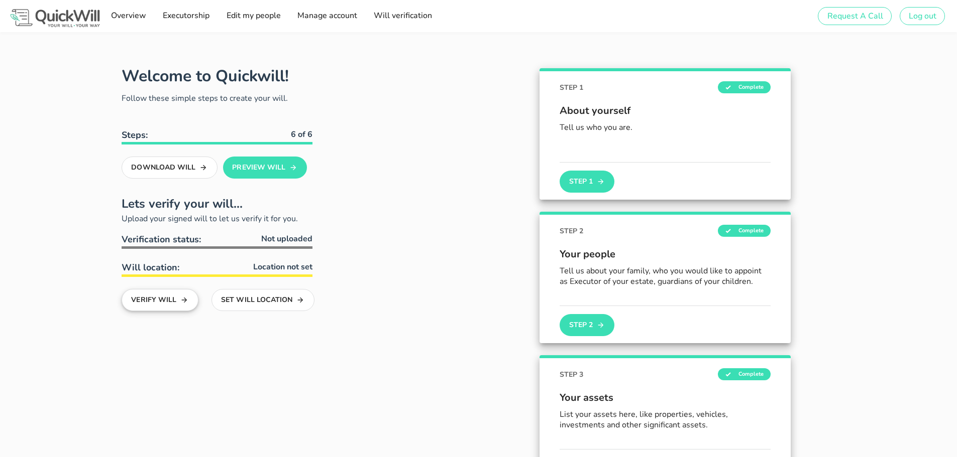
click at [168, 300] on button "Verify Will" at bounding box center [160, 300] width 77 height 22
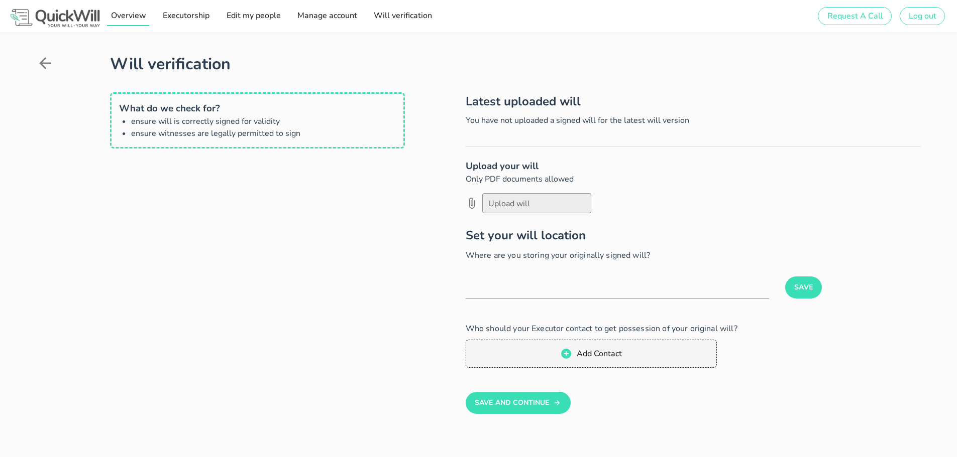
click at [138, 15] on span "Overview" at bounding box center [128, 15] width 36 height 11
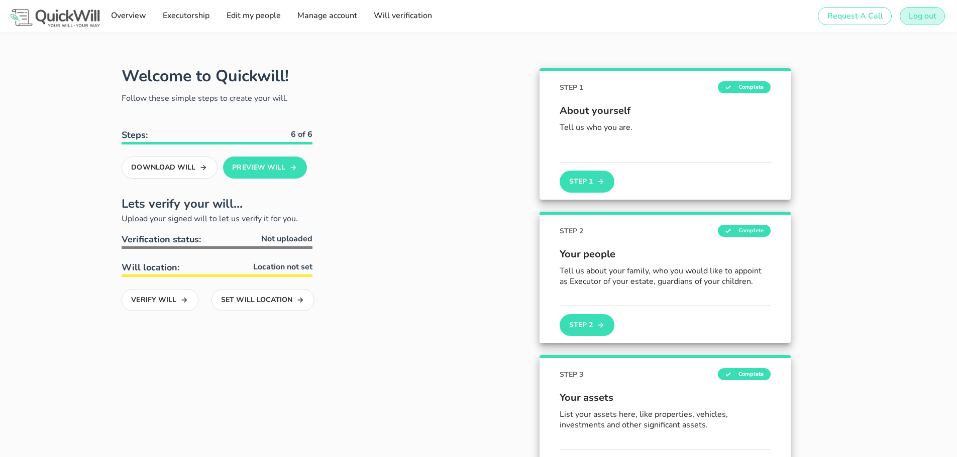
click at [926, 17] on span "Log out" at bounding box center [922, 16] width 28 height 11
